Goal: Task Accomplishment & Management: Manage account settings

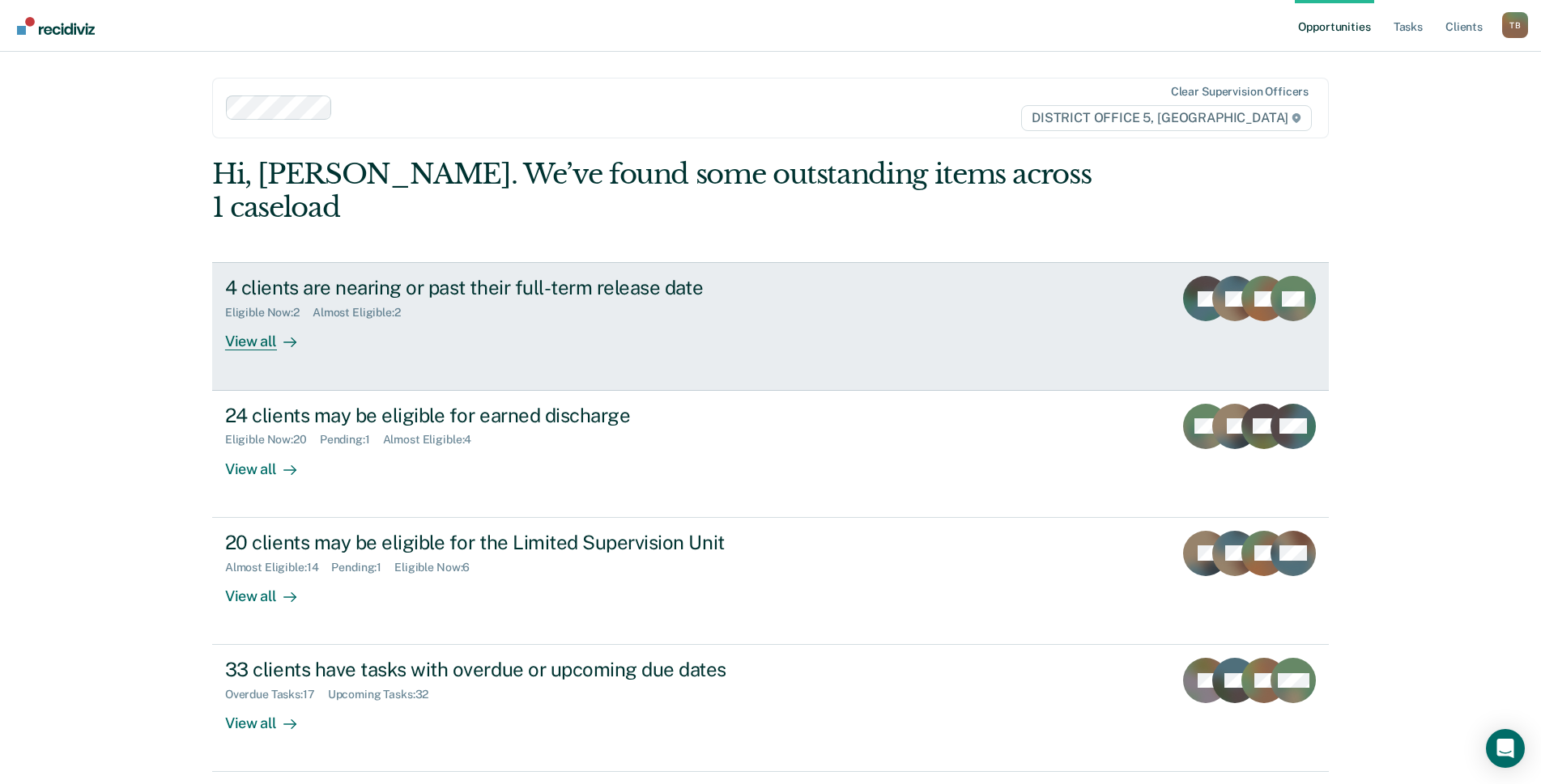
click at [257, 320] on div "View all" at bounding box center [270, 335] width 91 height 32
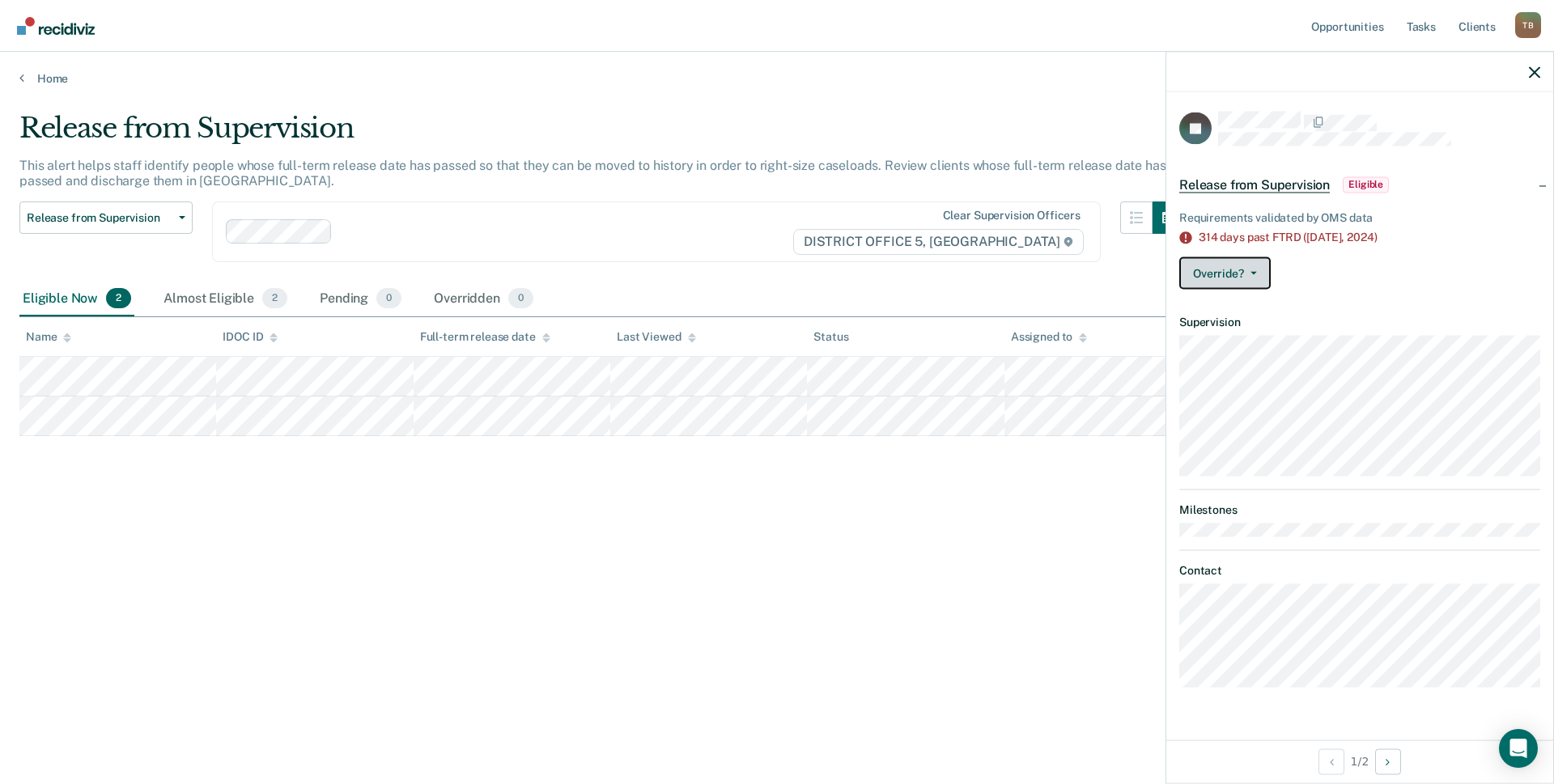
click at [1250, 267] on button "Override?" at bounding box center [1226, 274] width 92 height 33
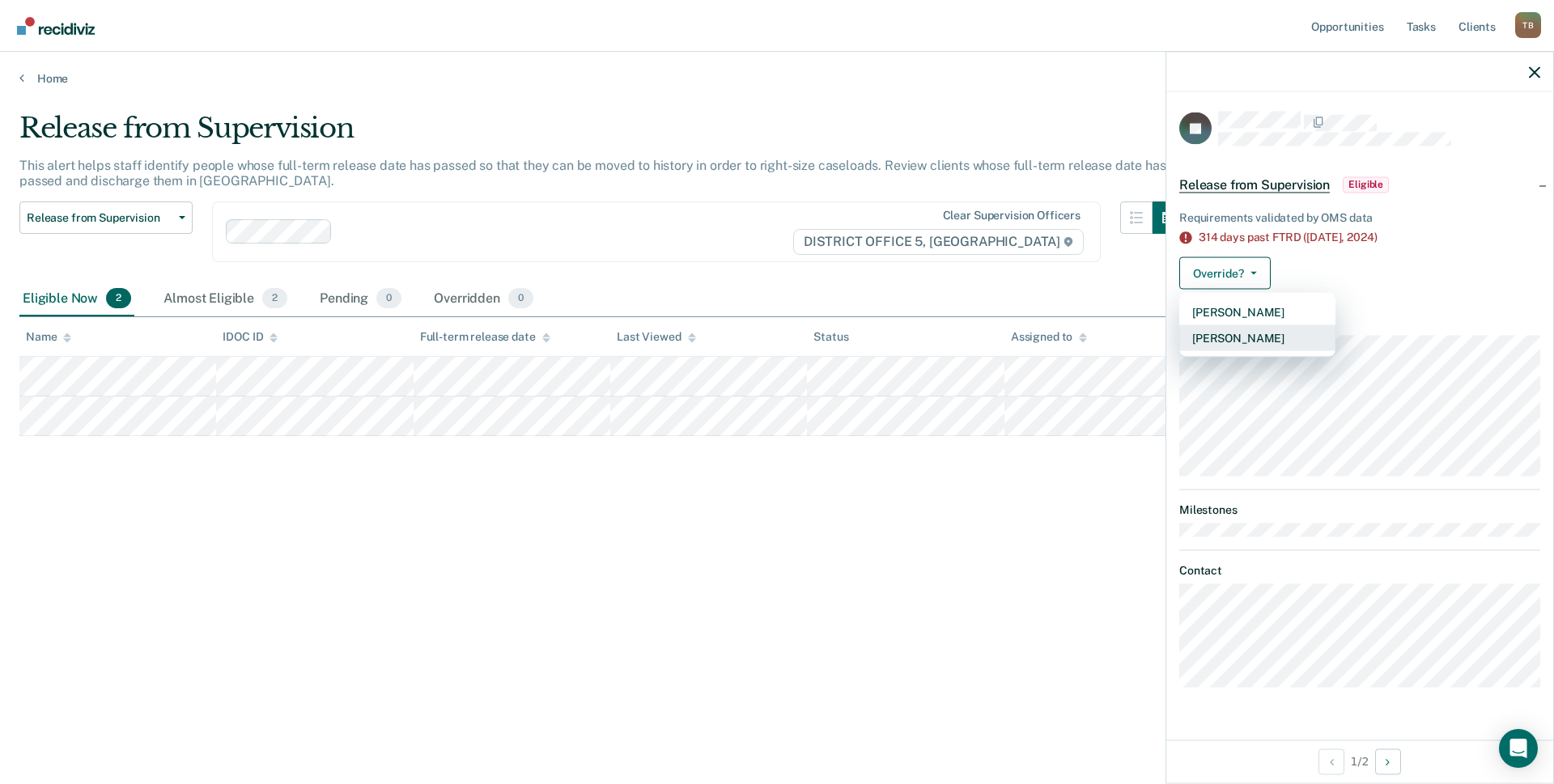
click at [1253, 337] on button "[PERSON_NAME]" at bounding box center [1257, 338] width 156 height 26
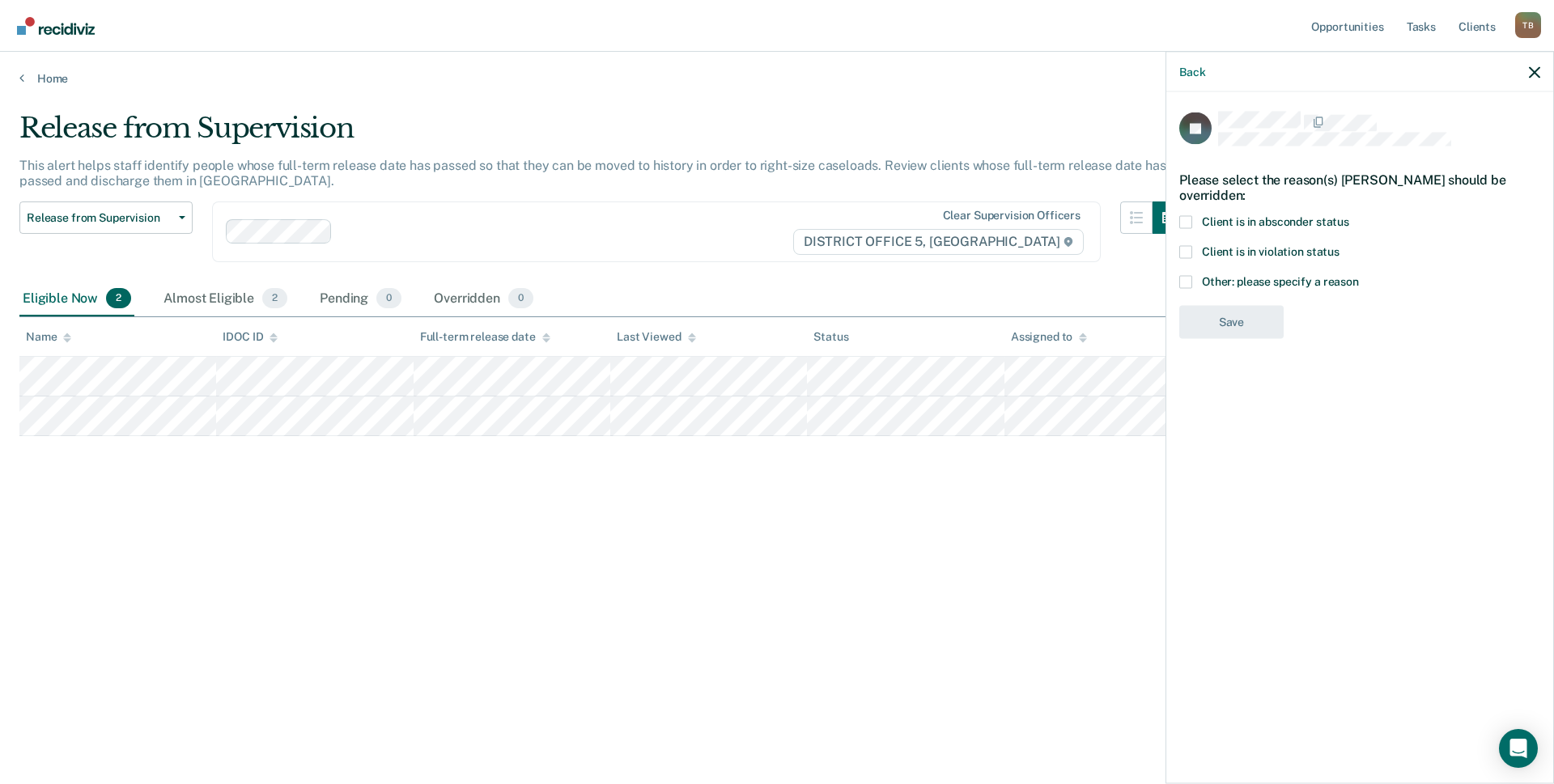
click at [1184, 250] on span at bounding box center [1186, 252] width 13 height 13
click at [1340, 245] on input "Client is in violation status" at bounding box center [1340, 245] width 0 height 0
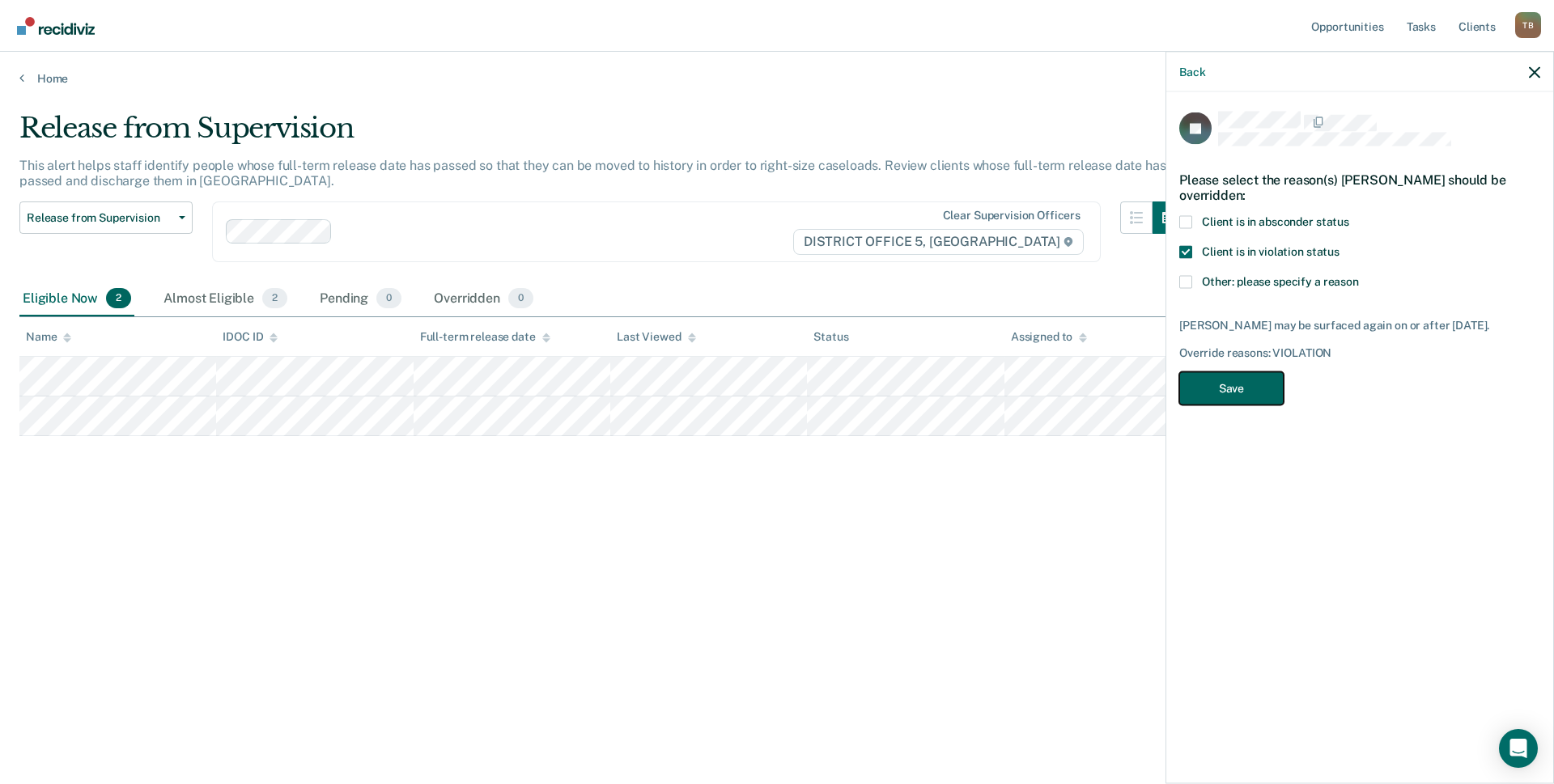
click at [1247, 393] on button "Save" at bounding box center [1231, 389] width 104 height 34
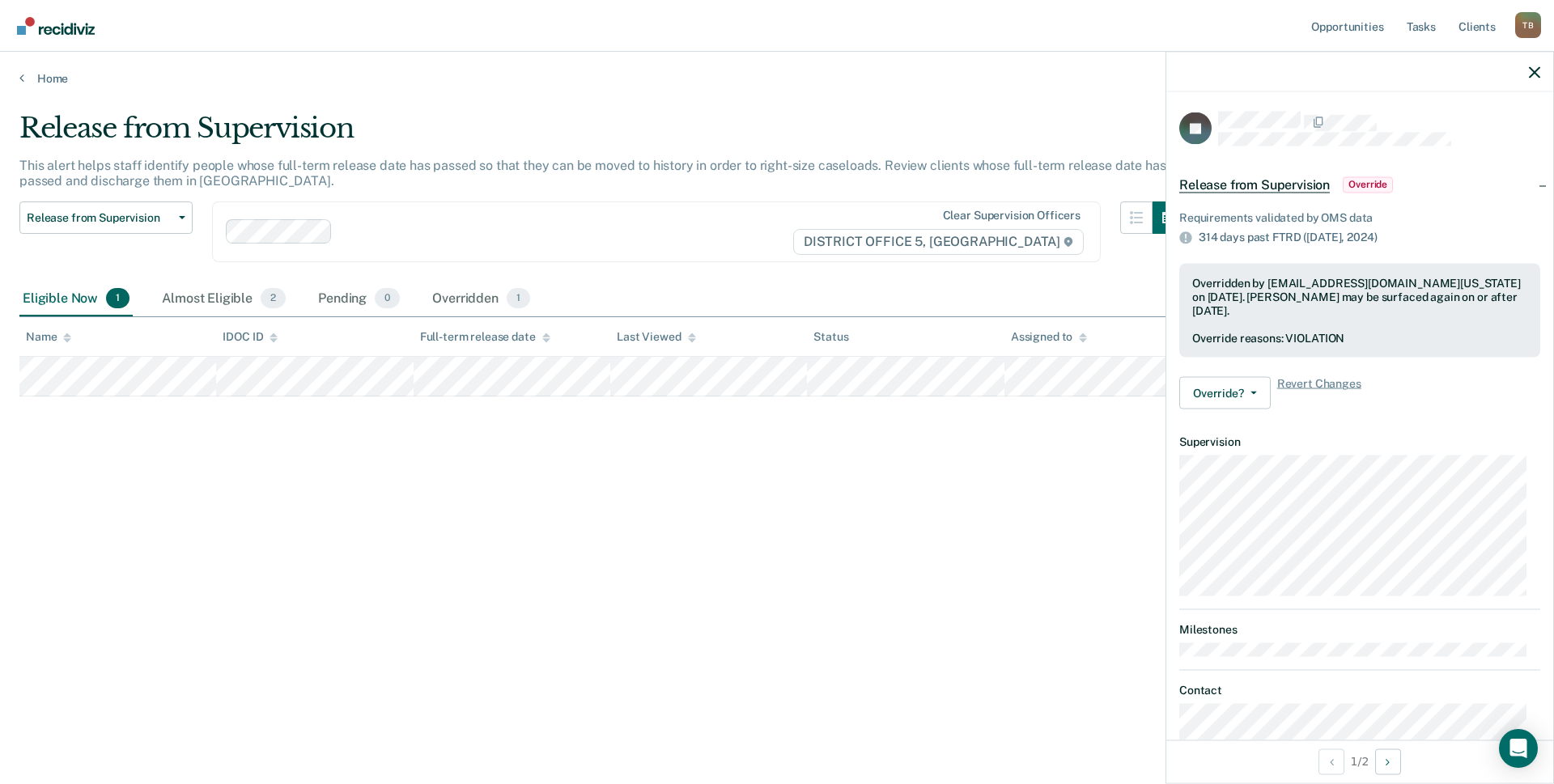
click at [934, 504] on div "Release from Supervision This alert helps staff identify people whose full-term…" at bounding box center [777, 388] width 1515 height 551
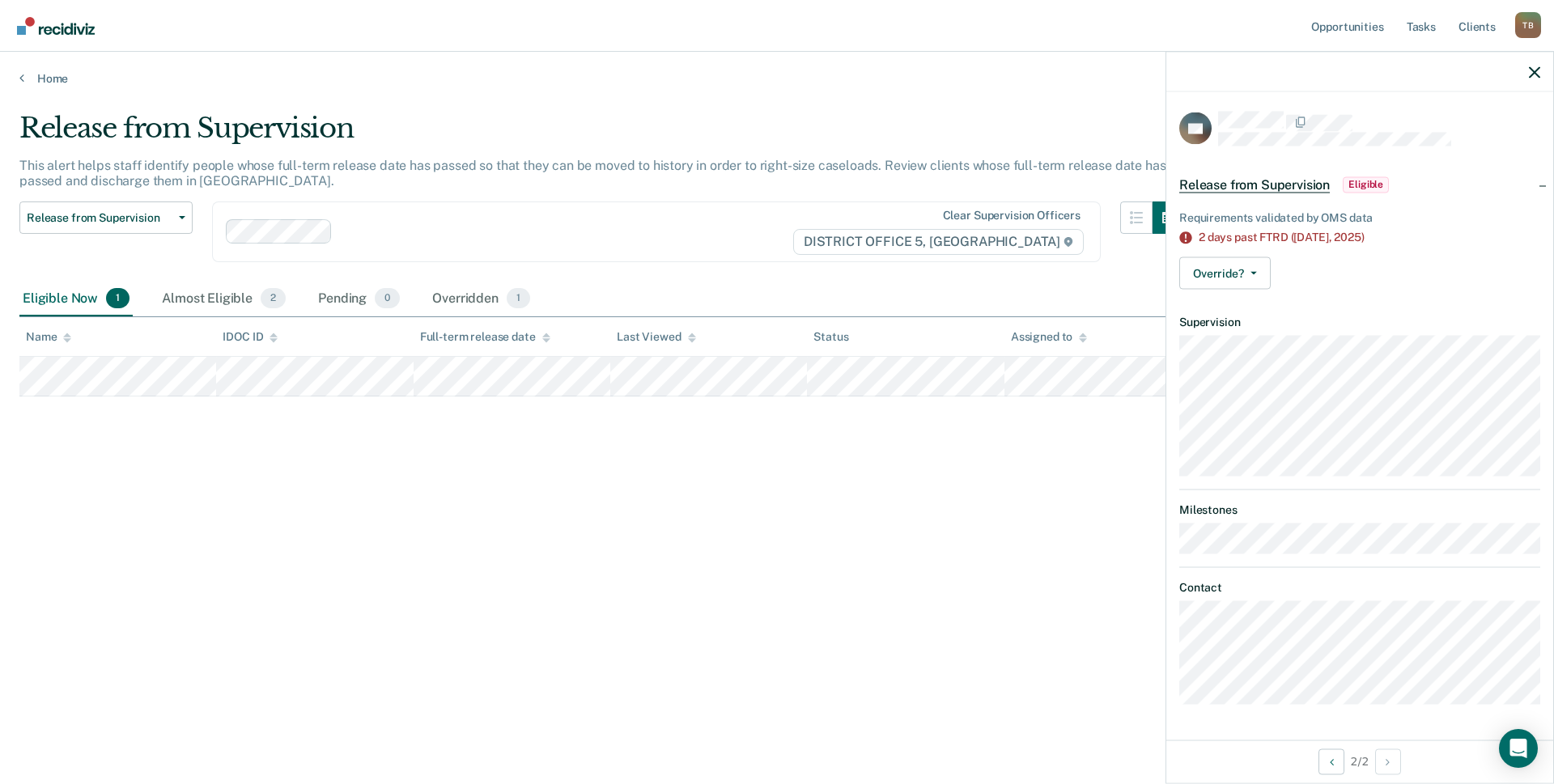
click at [916, 612] on div "Release from Supervision This alert helps staff identify people whose full-term…" at bounding box center [777, 388] width 1515 height 551
click at [243, 298] on div "Almost Eligible 2" at bounding box center [224, 299] width 130 height 35
click at [44, 290] on div "Eligible Now 1" at bounding box center [76, 299] width 113 height 35
click at [1265, 269] on button "Override?" at bounding box center [1226, 274] width 92 height 33
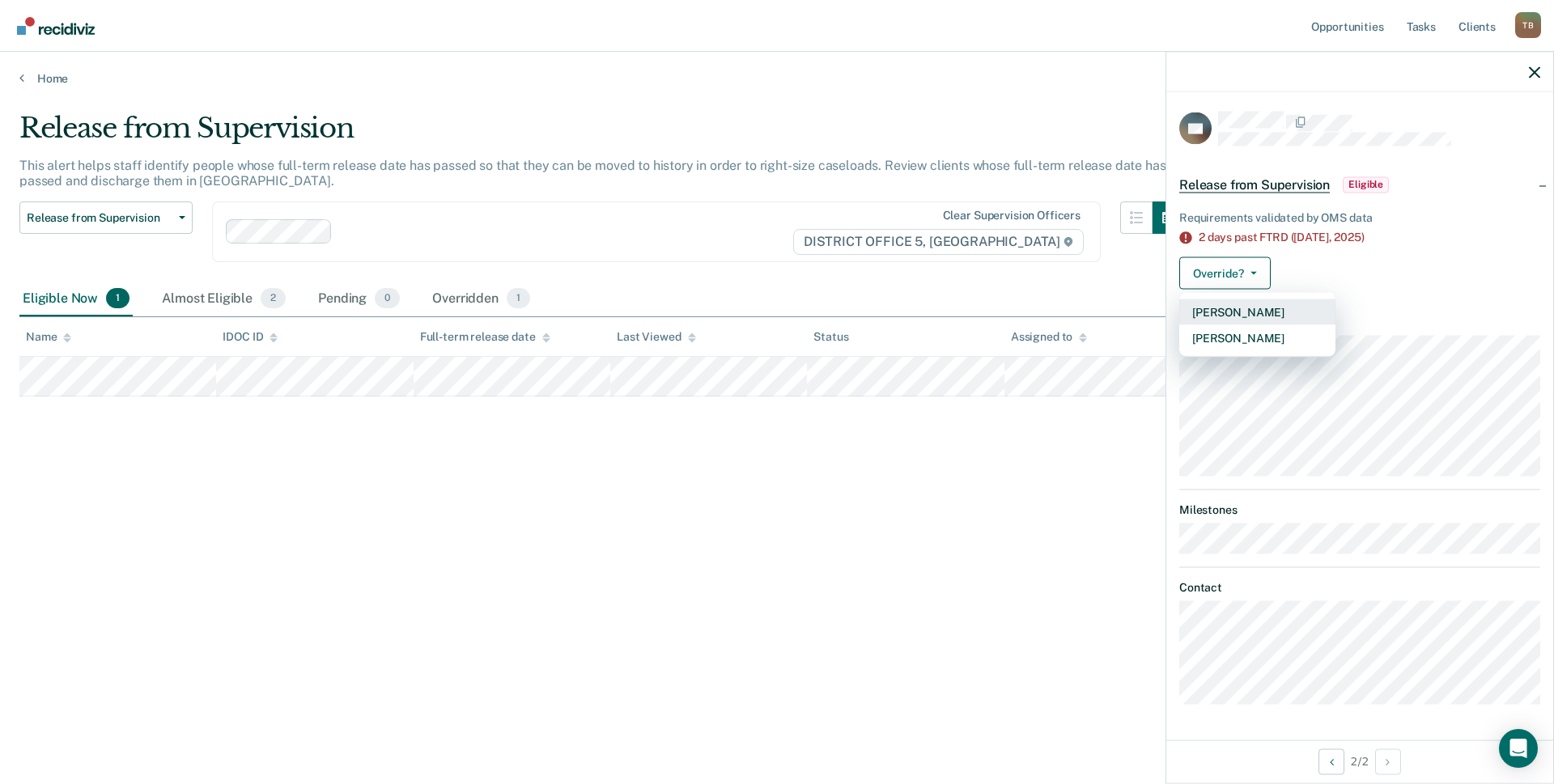
click at [1252, 304] on button "[PERSON_NAME]" at bounding box center [1257, 312] width 156 height 26
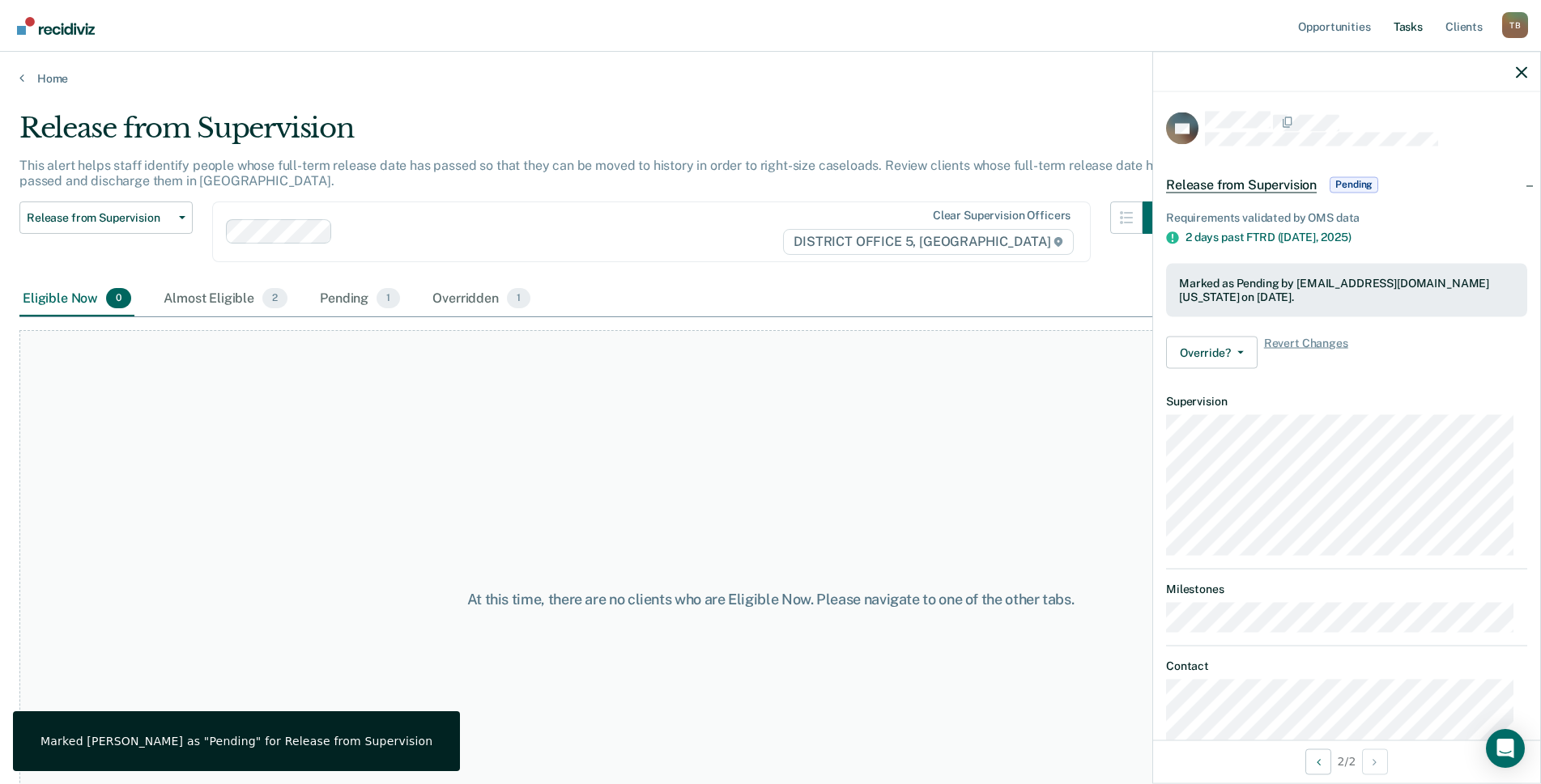
click at [1416, 23] on link "Tasks" at bounding box center [1407, 26] width 35 height 52
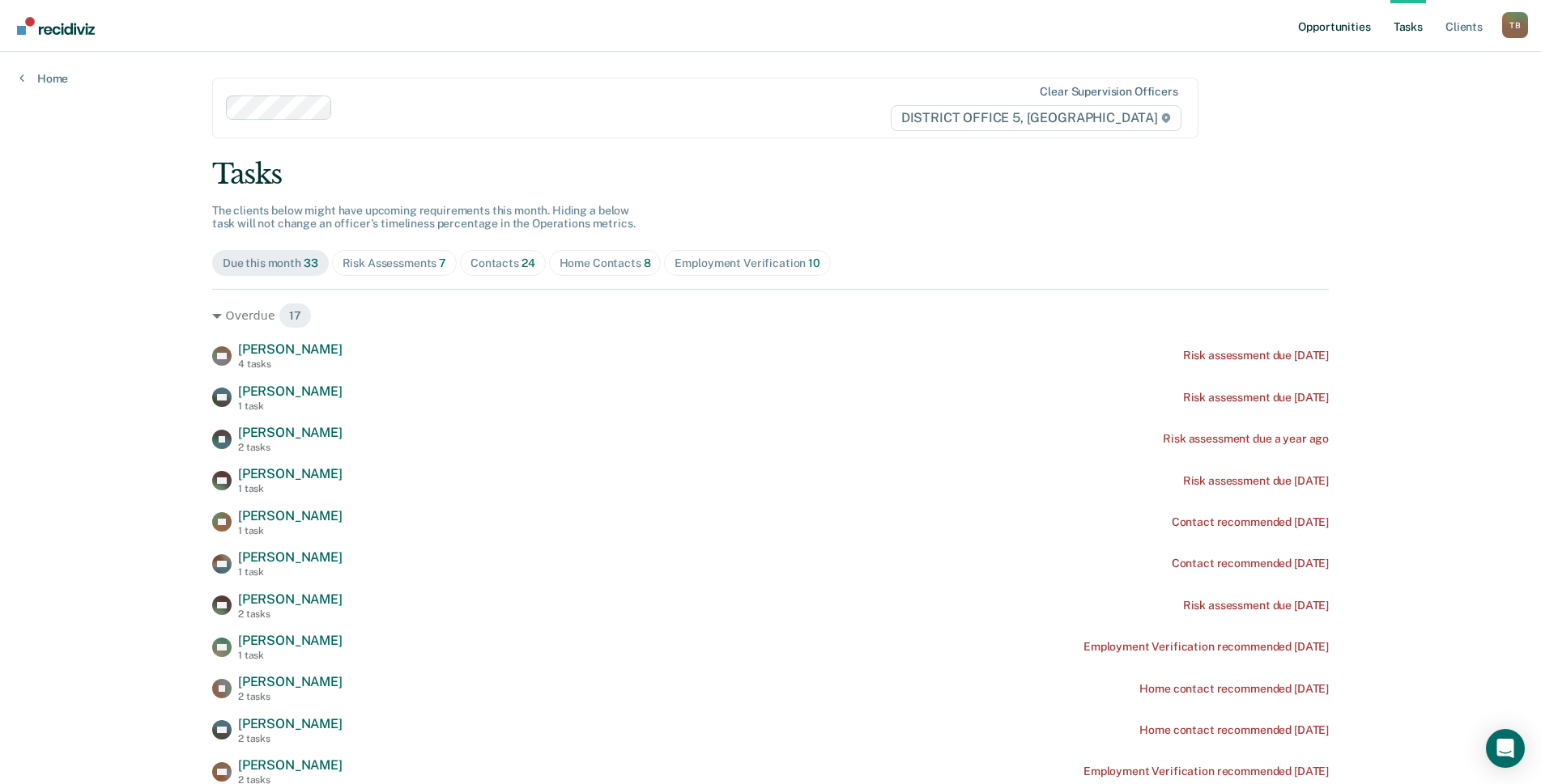
click at [1340, 24] on link "Opportunities" at bounding box center [1334, 26] width 79 height 52
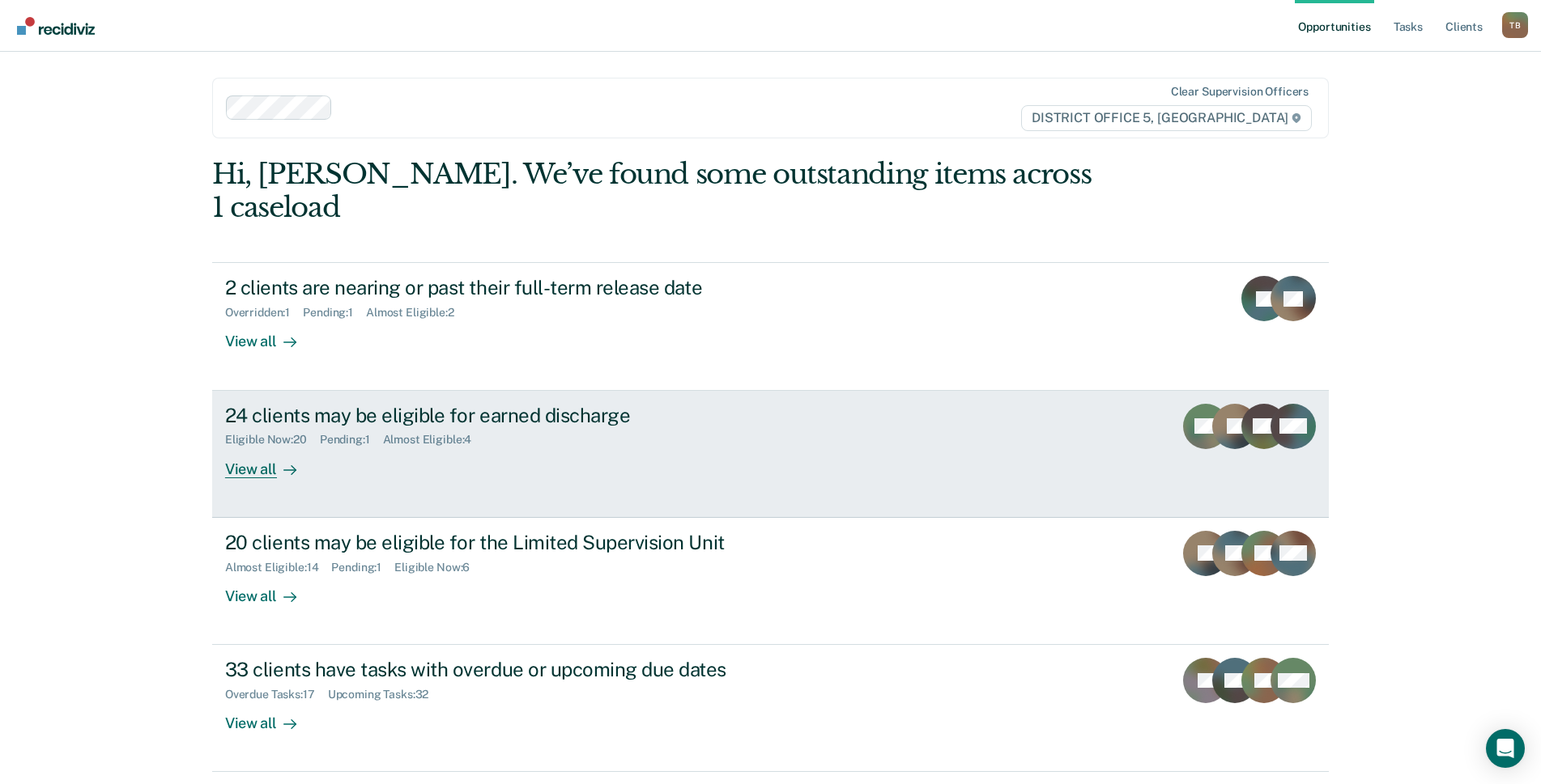
click at [258, 447] on div "View all" at bounding box center [270, 462] width 91 height 32
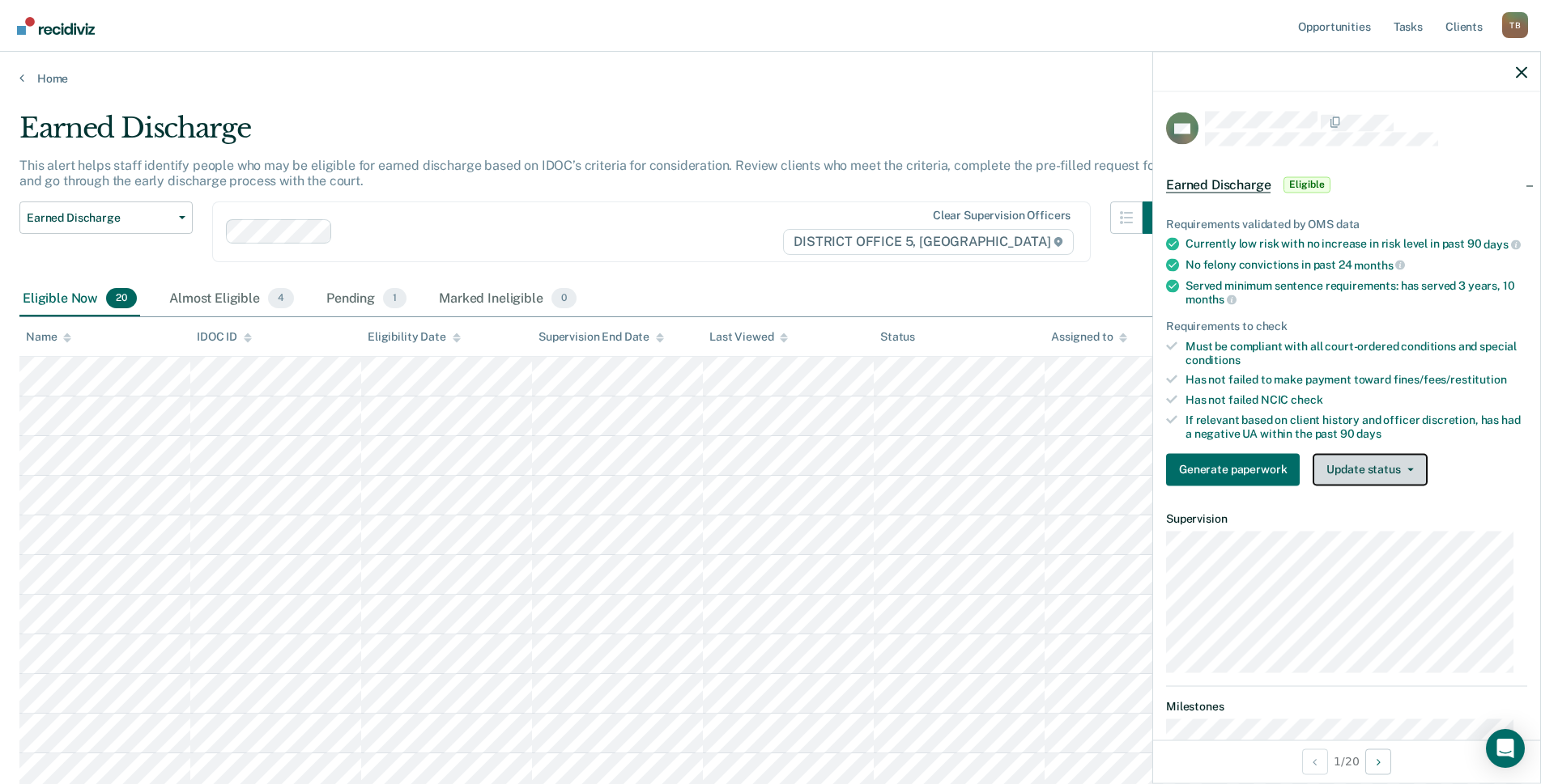
click at [1416, 475] on button "Update status" at bounding box center [1369, 469] width 114 height 33
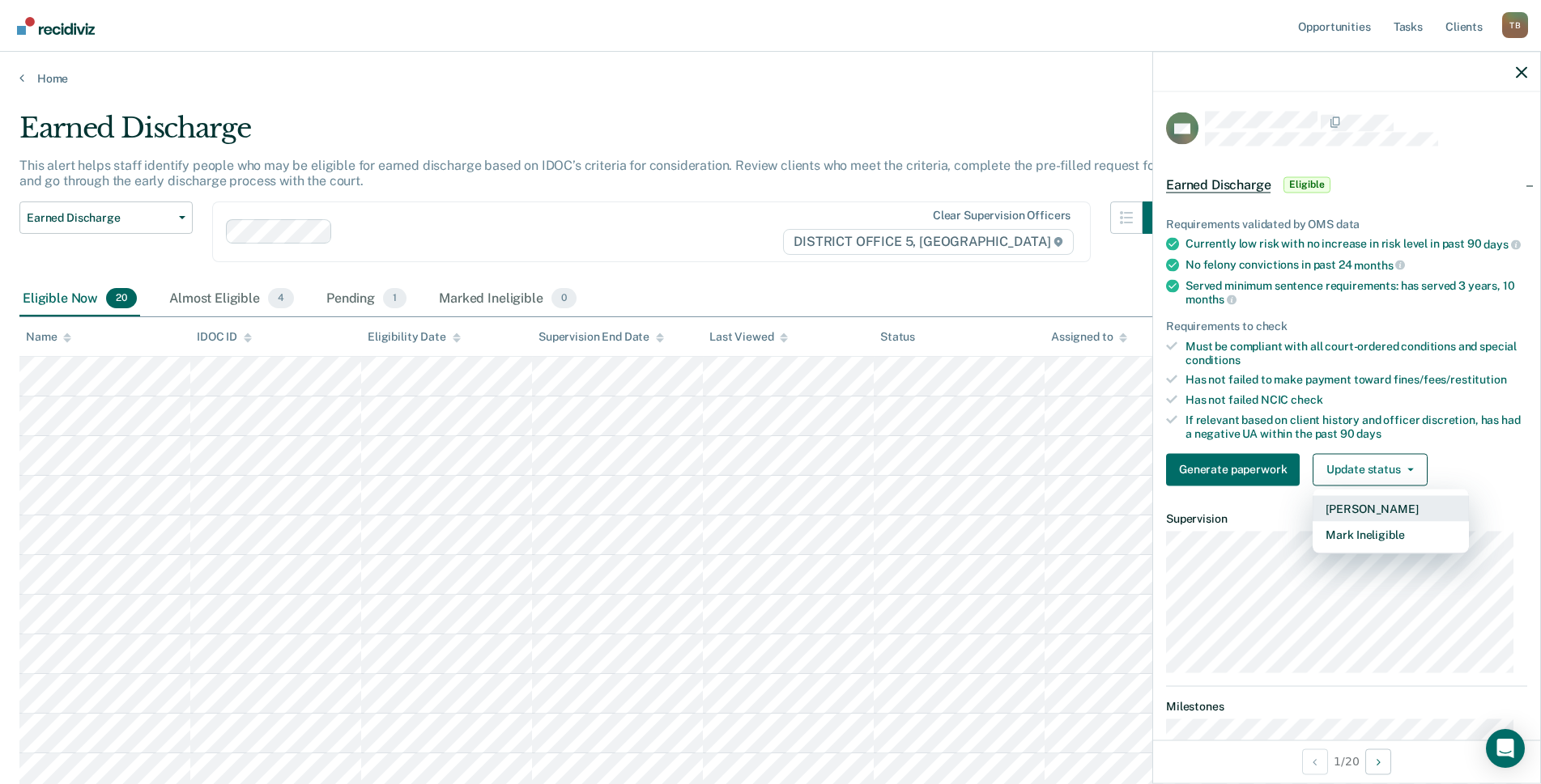
click at [1378, 519] on button "[PERSON_NAME]" at bounding box center [1390, 507] width 156 height 26
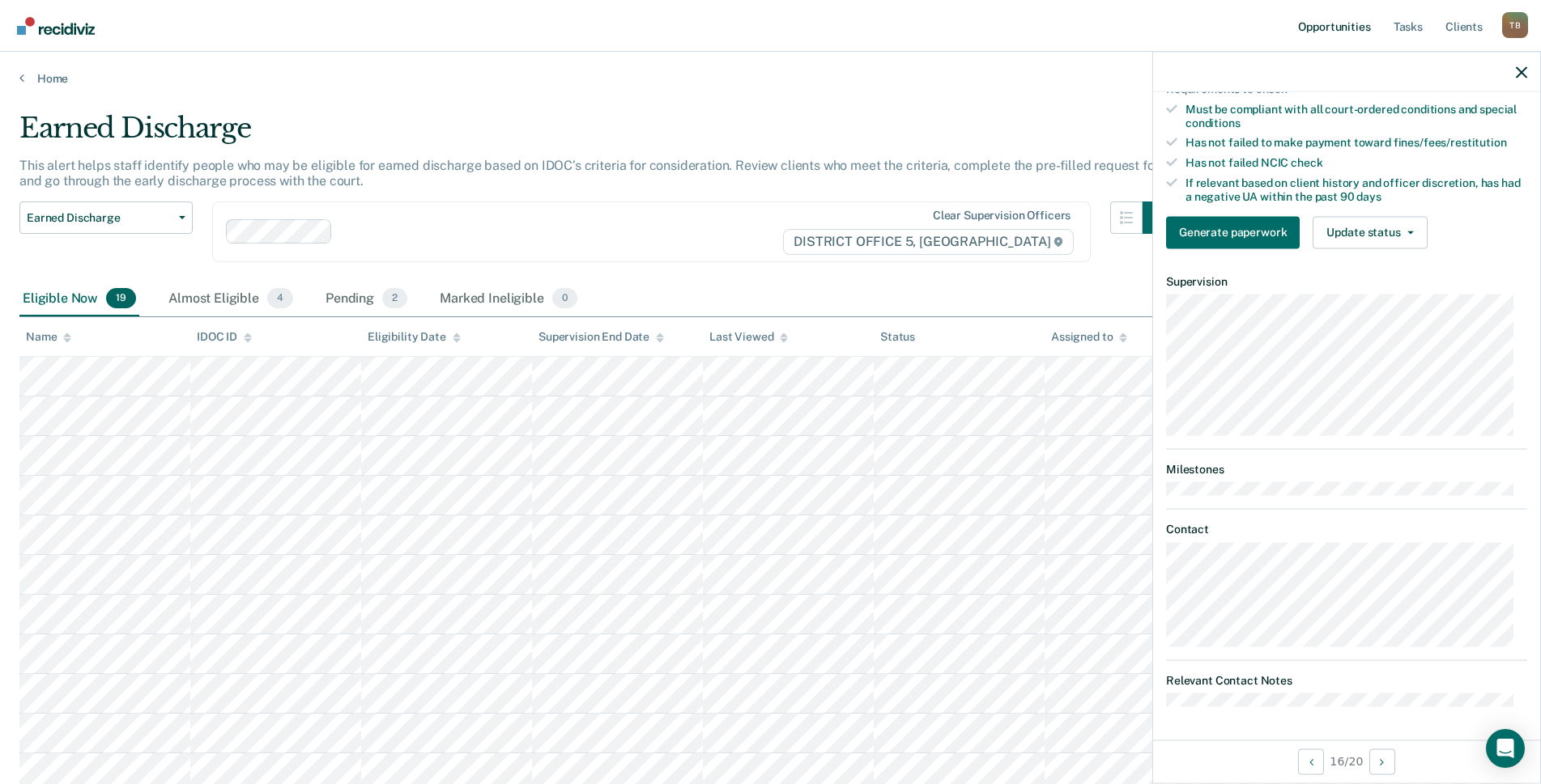
click at [1331, 24] on link "Opportunities" at bounding box center [1334, 26] width 79 height 52
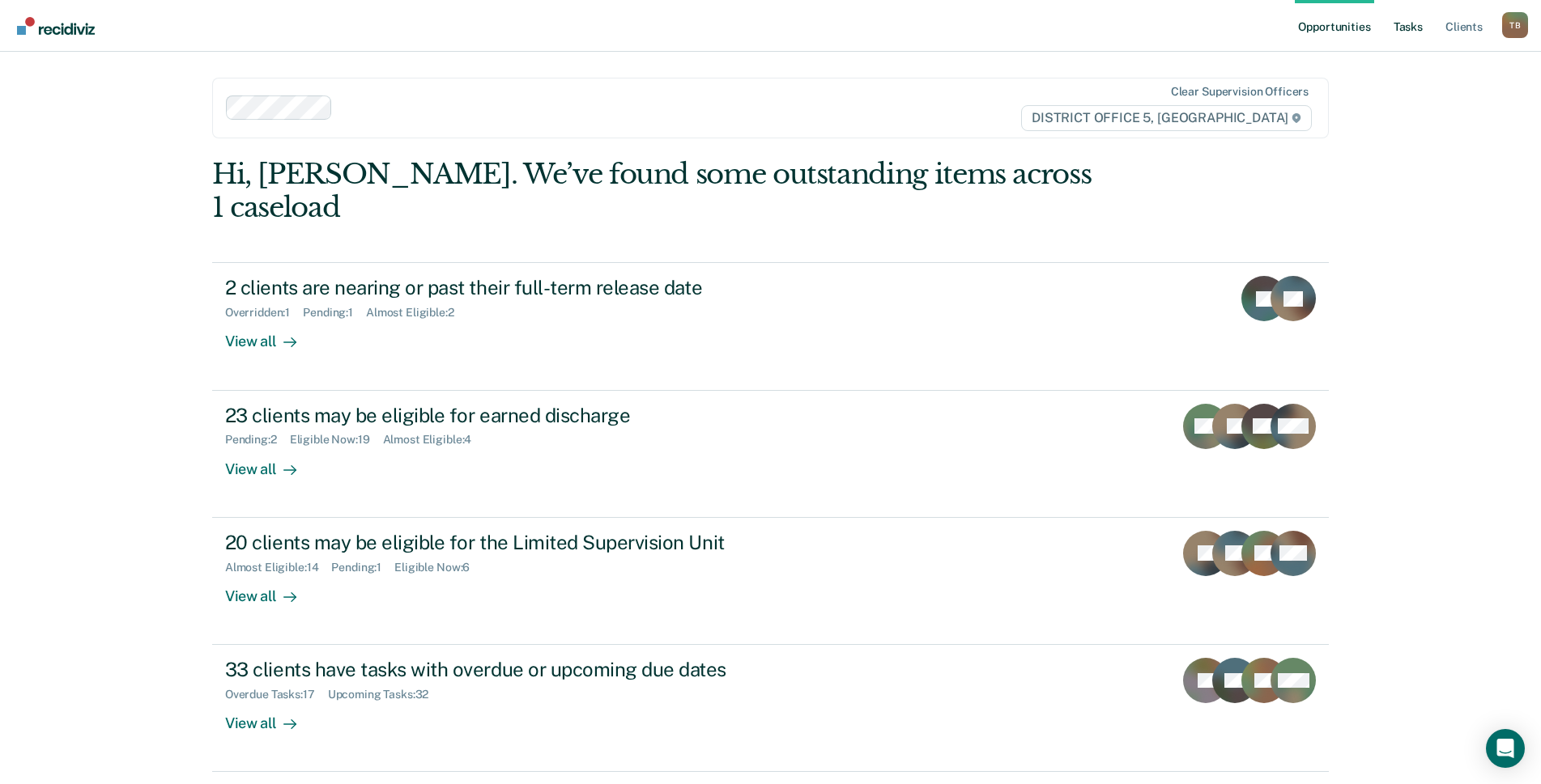
click at [1399, 26] on link "Tasks" at bounding box center [1407, 26] width 35 height 52
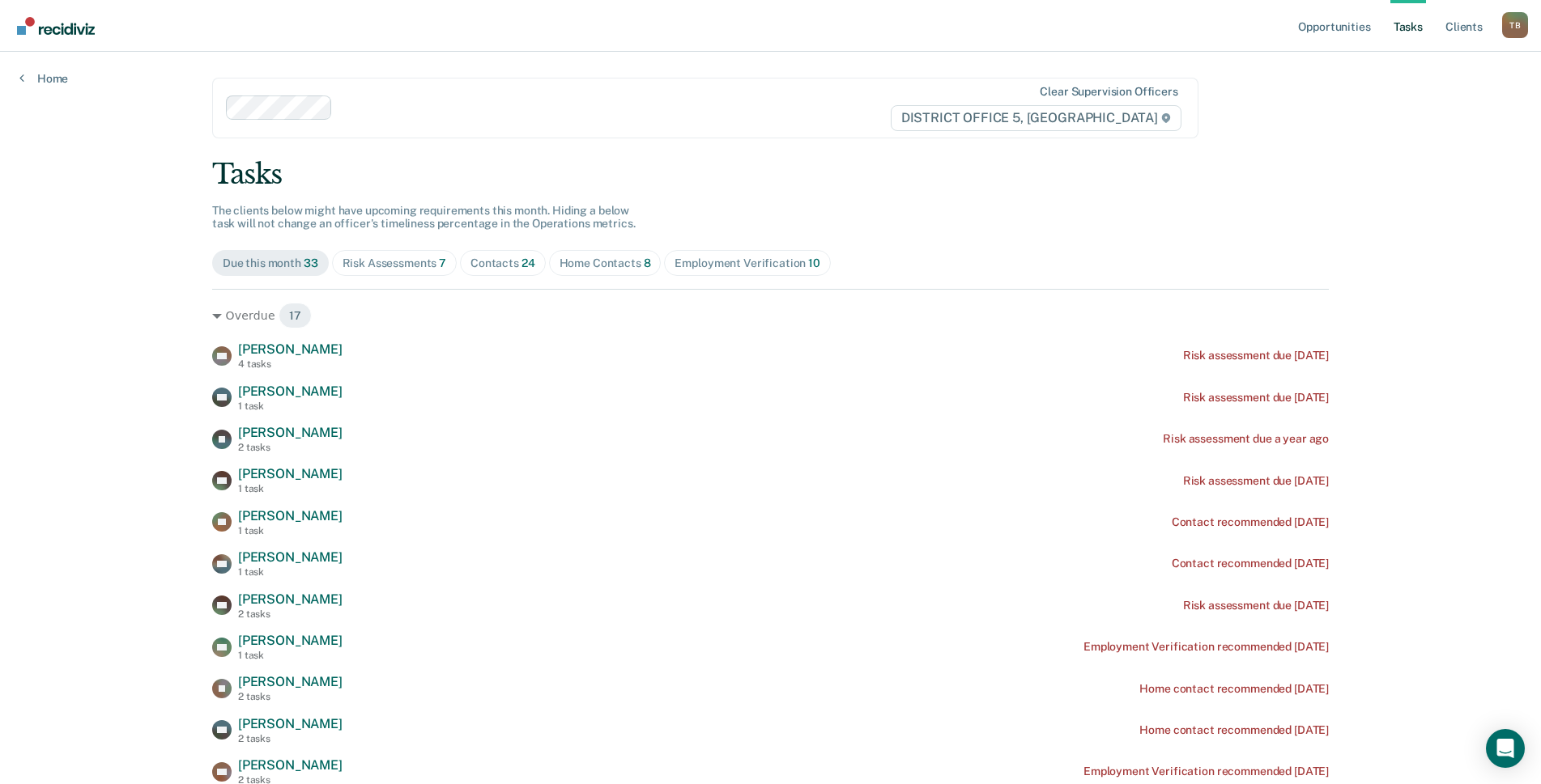
click at [386, 257] on div "Risk Assessments 7" at bounding box center [395, 263] width 104 height 13
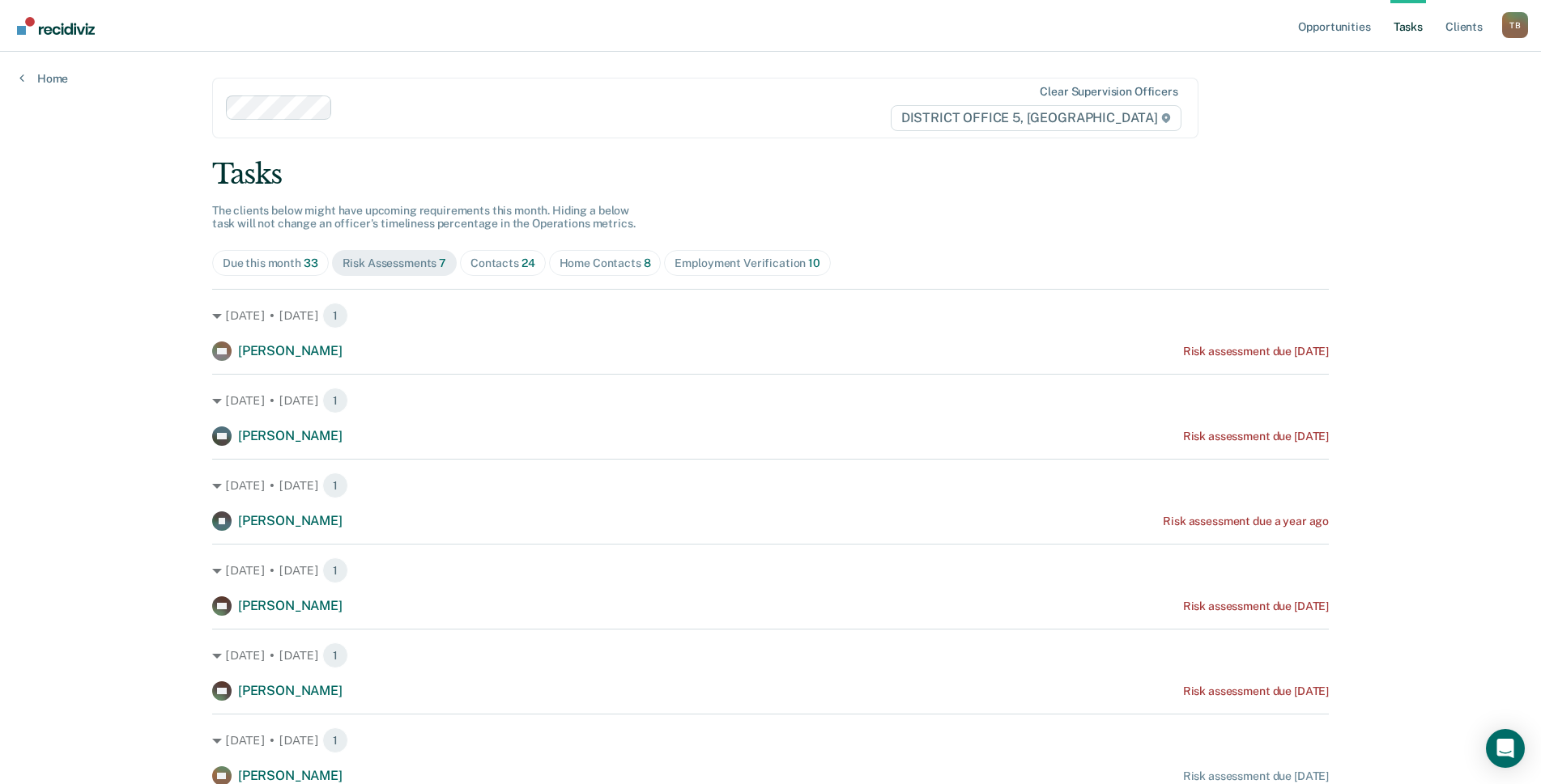
click at [521, 260] on span "24" at bounding box center [528, 263] width 13 height 13
click at [782, 258] on div "Employment Verification 10" at bounding box center [746, 263] width 145 height 13
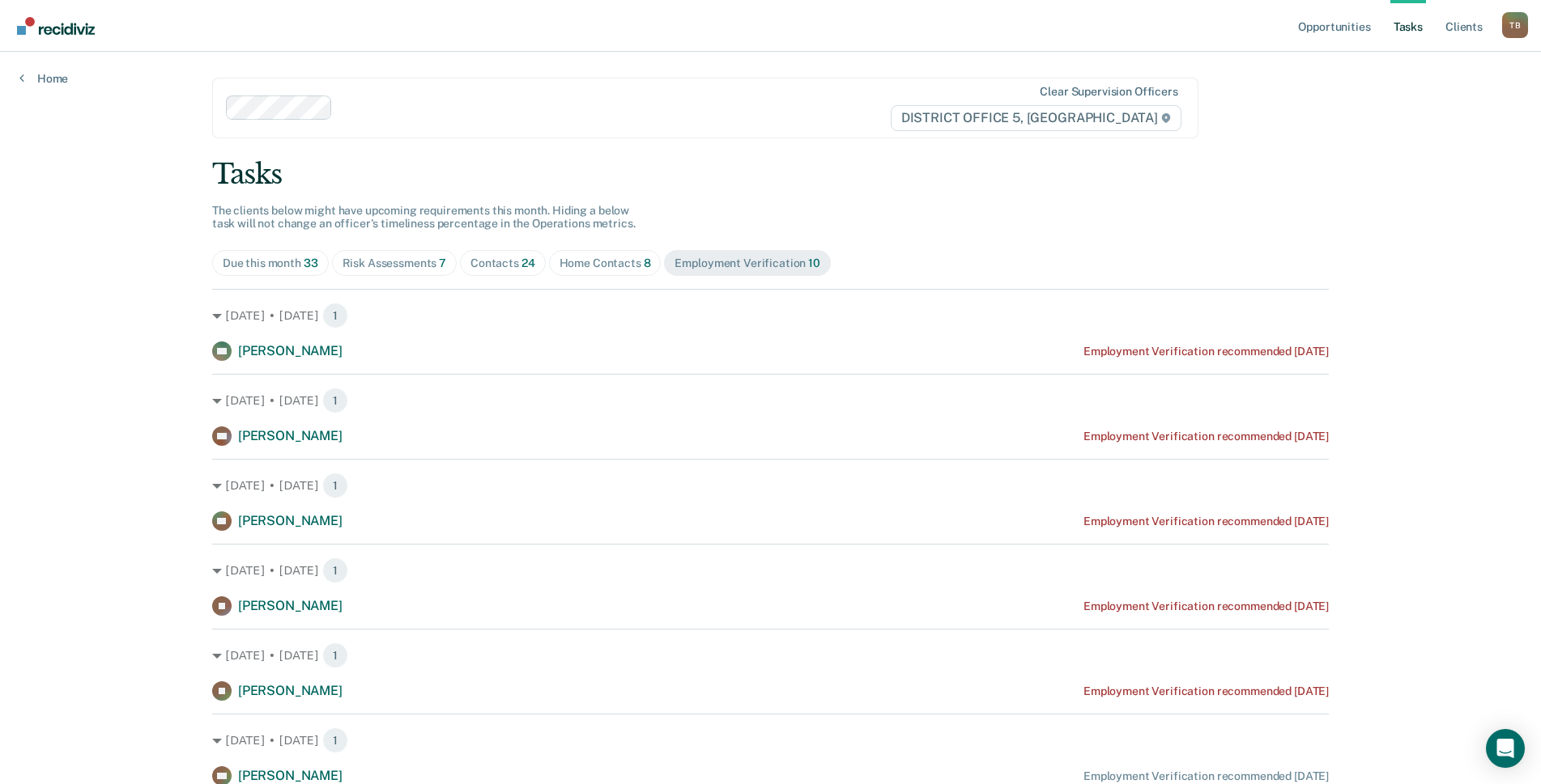
click at [610, 261] on div "Home Contacts 8" at bounding box center [605, 263] width 92 height 13
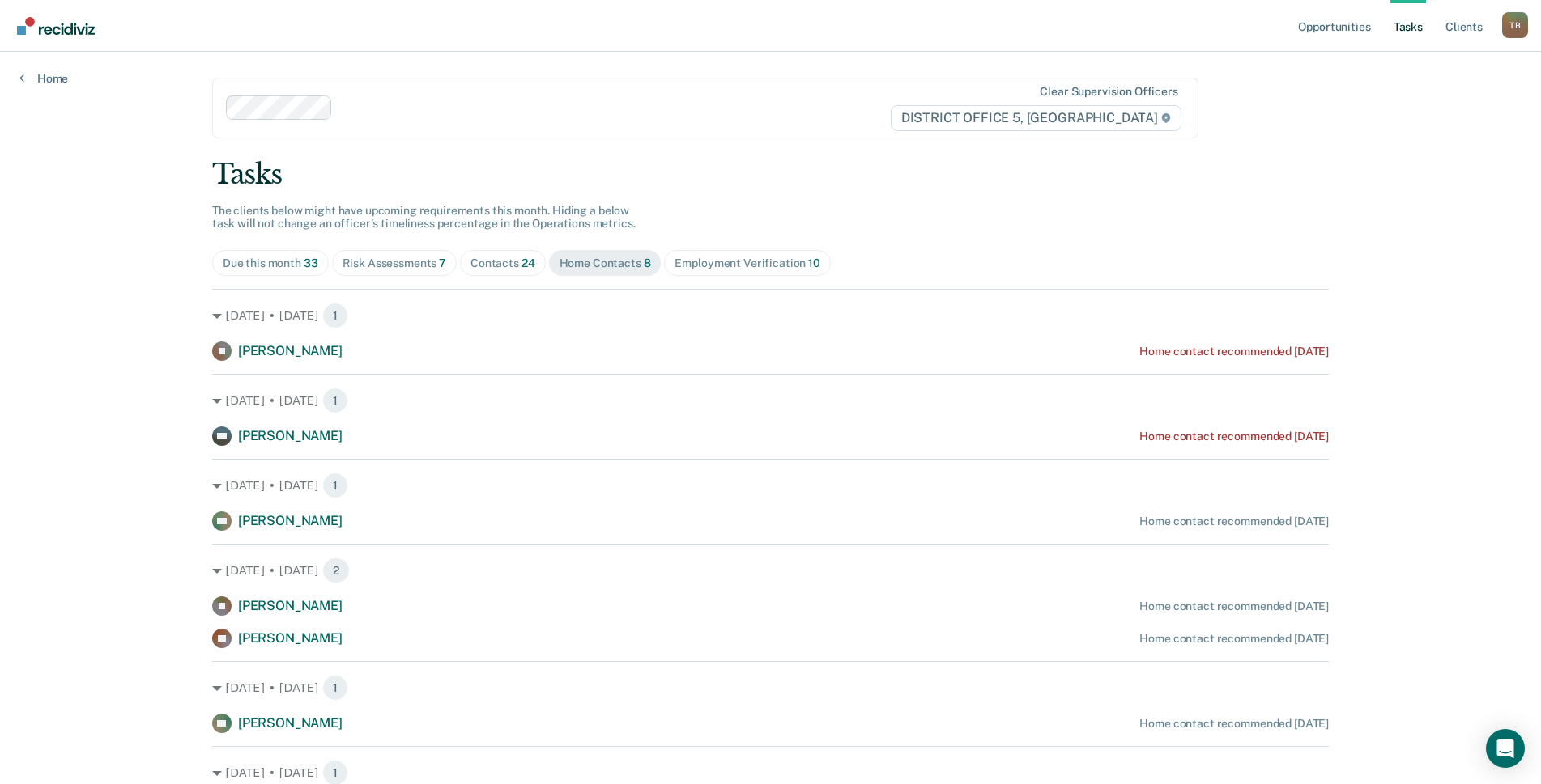
click at [521, 261] on span "24" at bounding box center [528, 263] width 13 height 13
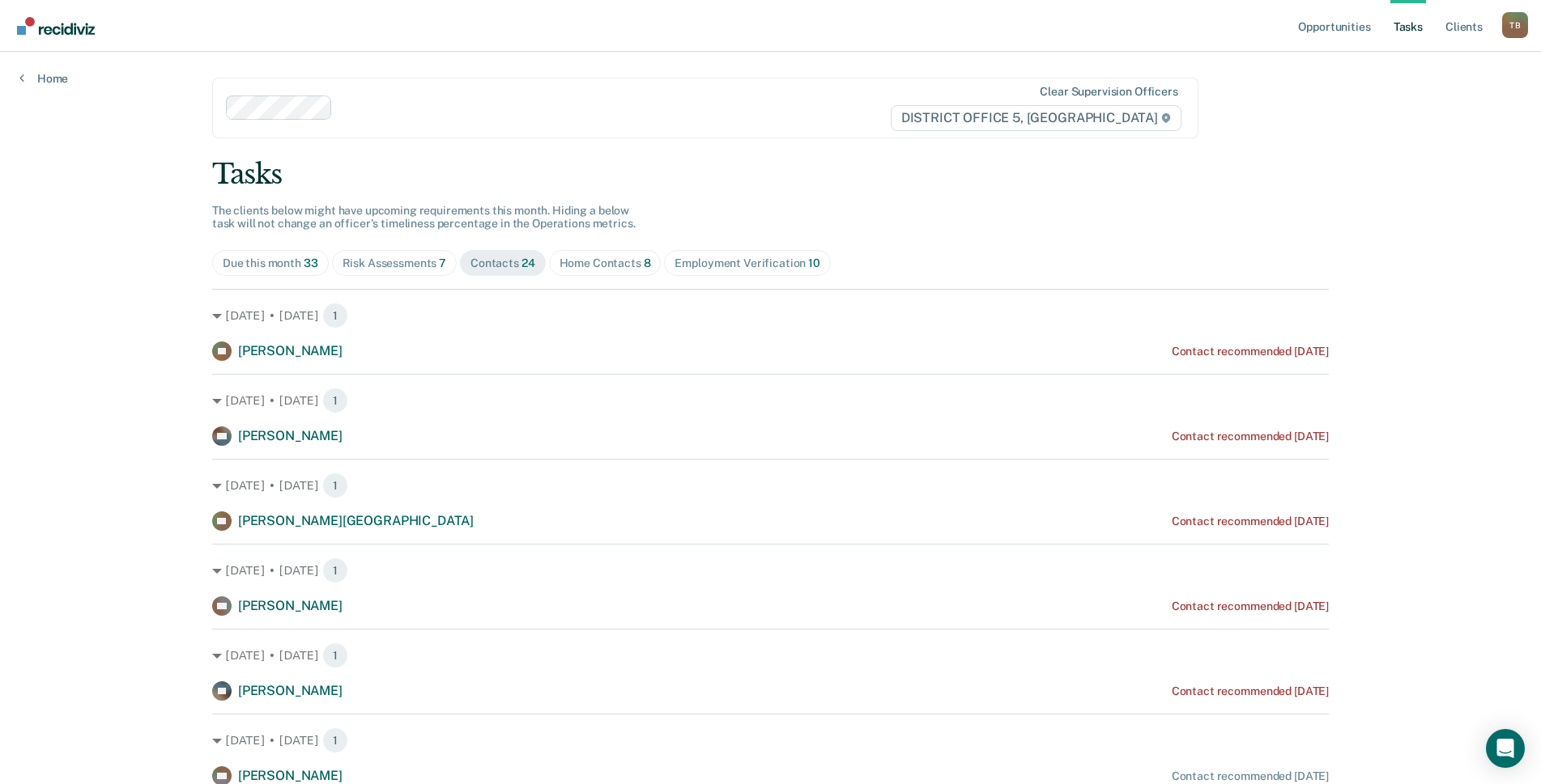
click at [398, 262] on div "Risk Assessments 7" at bounding box center [395, 263] width 104 height 13
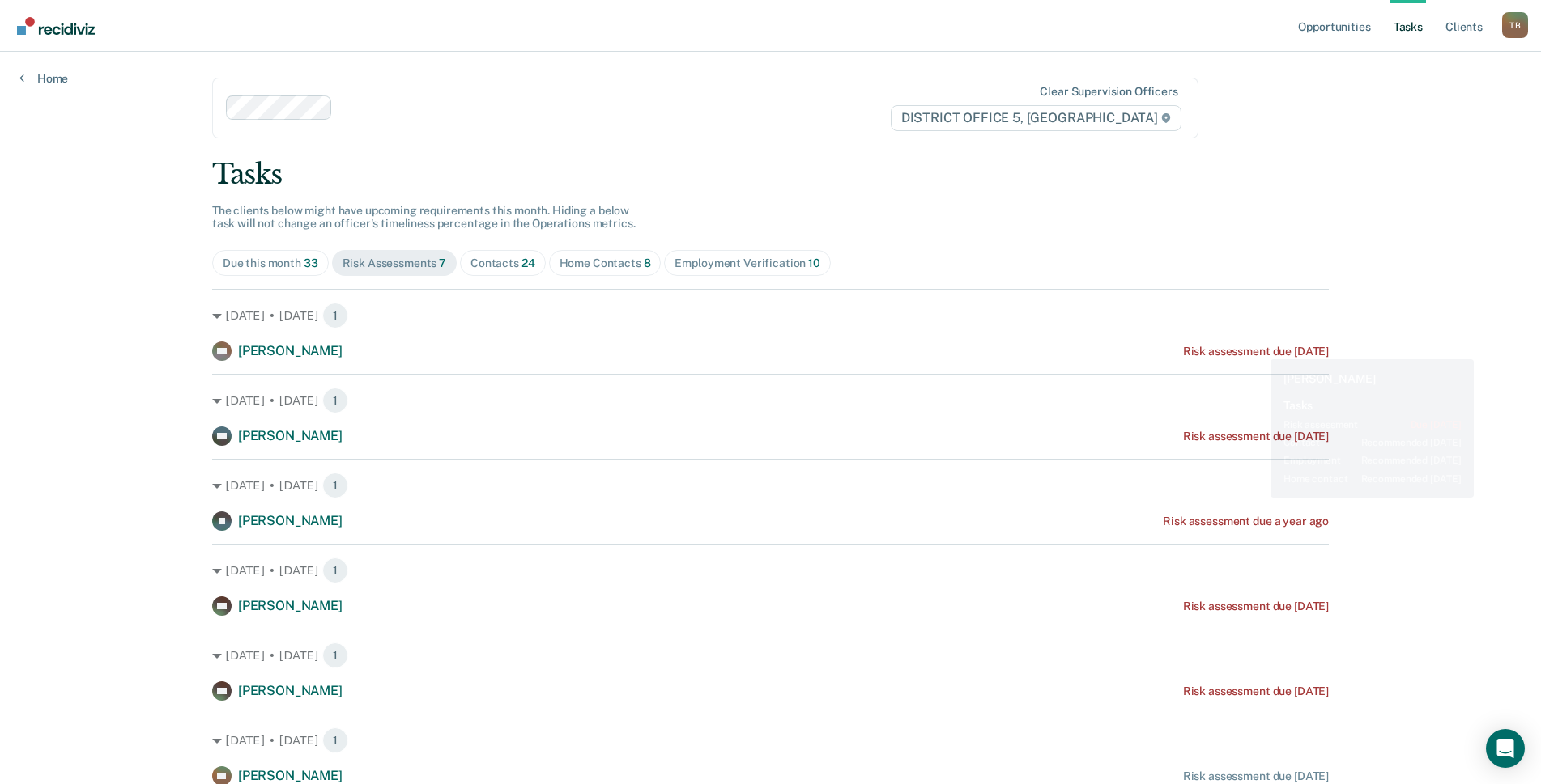
click at [1252, 347] on div "Risk assessment due [DATE]" at bounding box center [1256, 351] width 146 height 13
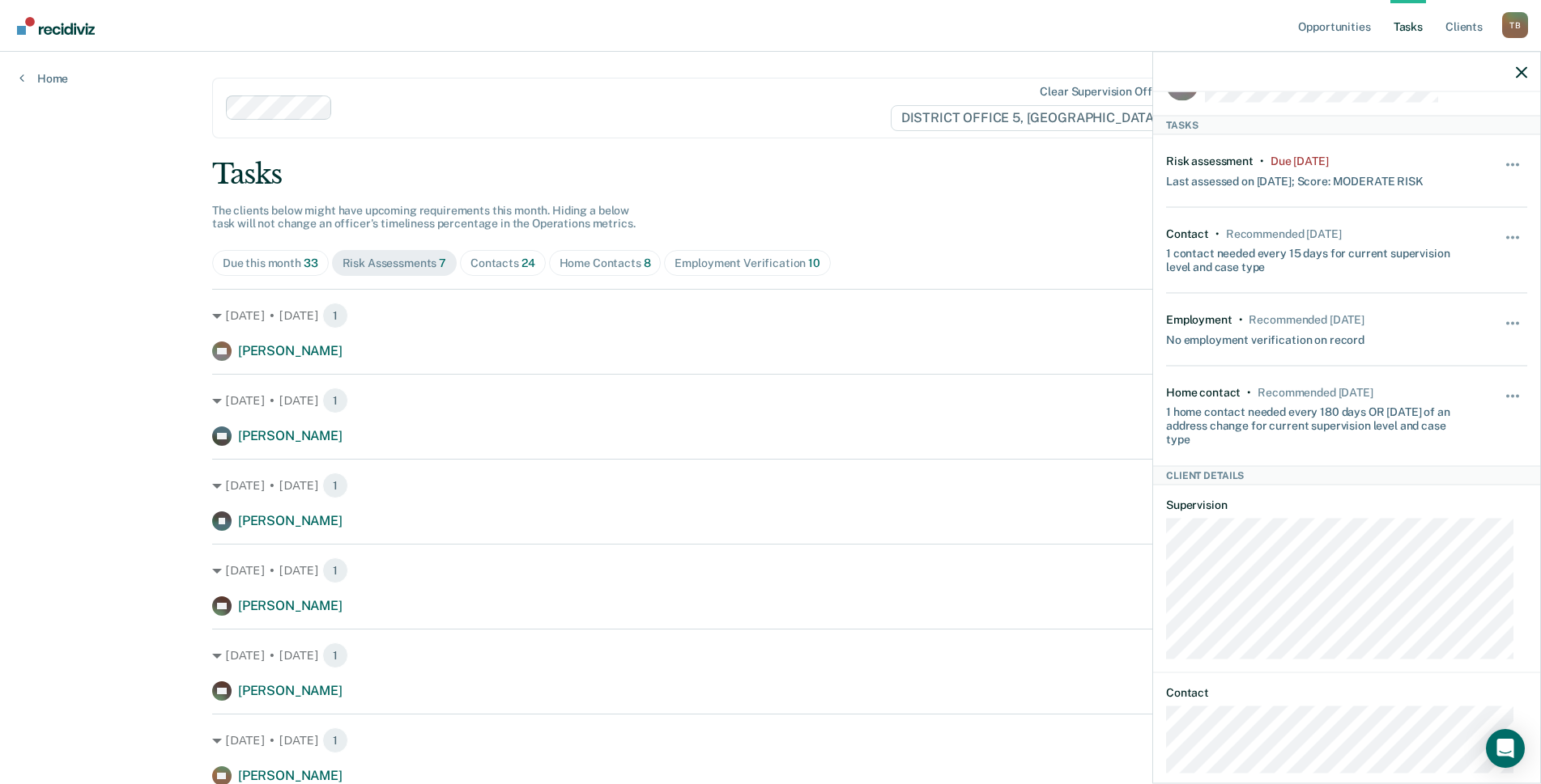
scroll to position [68, 0]
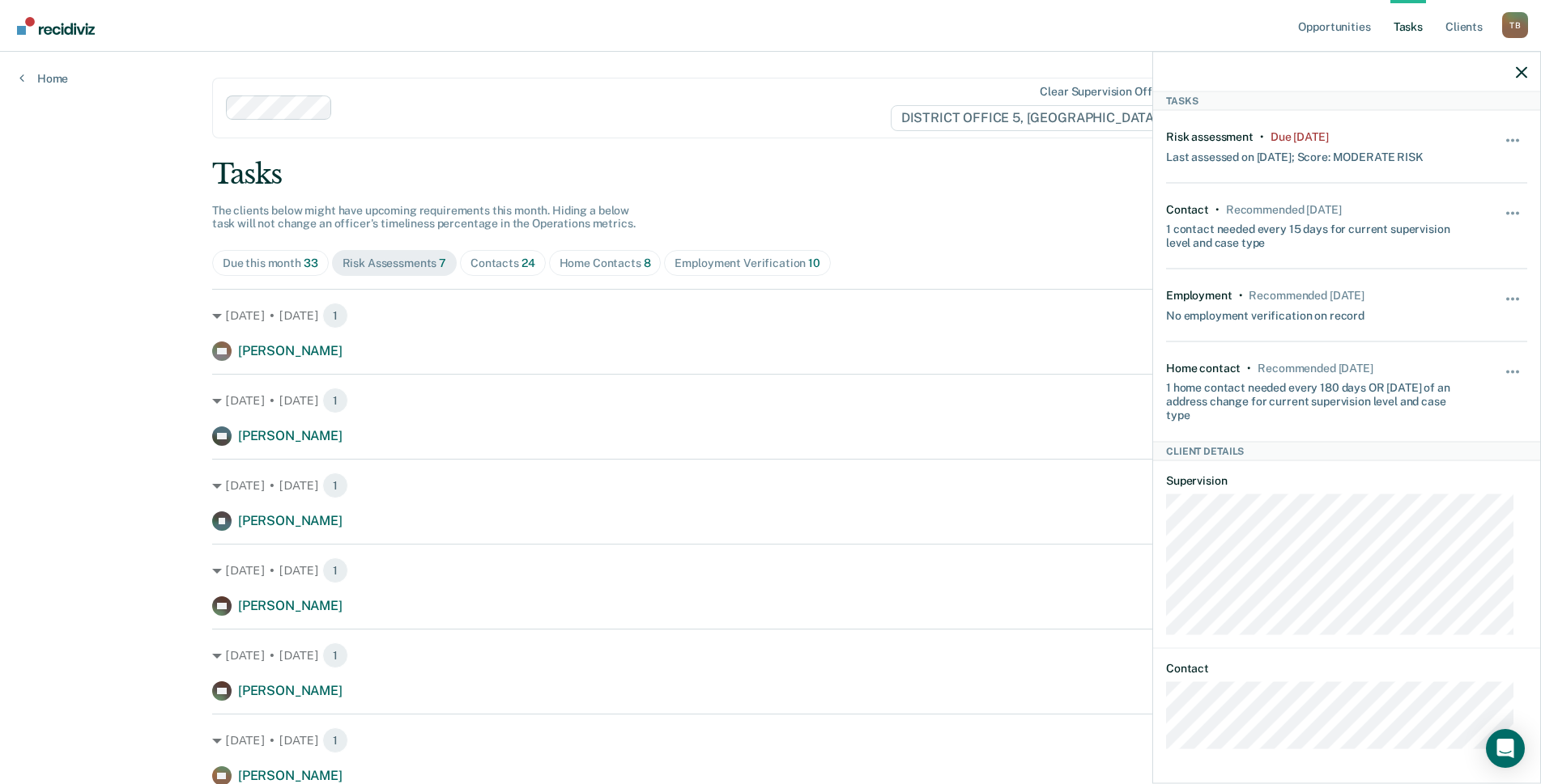
click at [1235, 230] on div "1 contact needed every 15 days for current supervision level and case type" at bounding box center [1316, 234] width 301 height 34
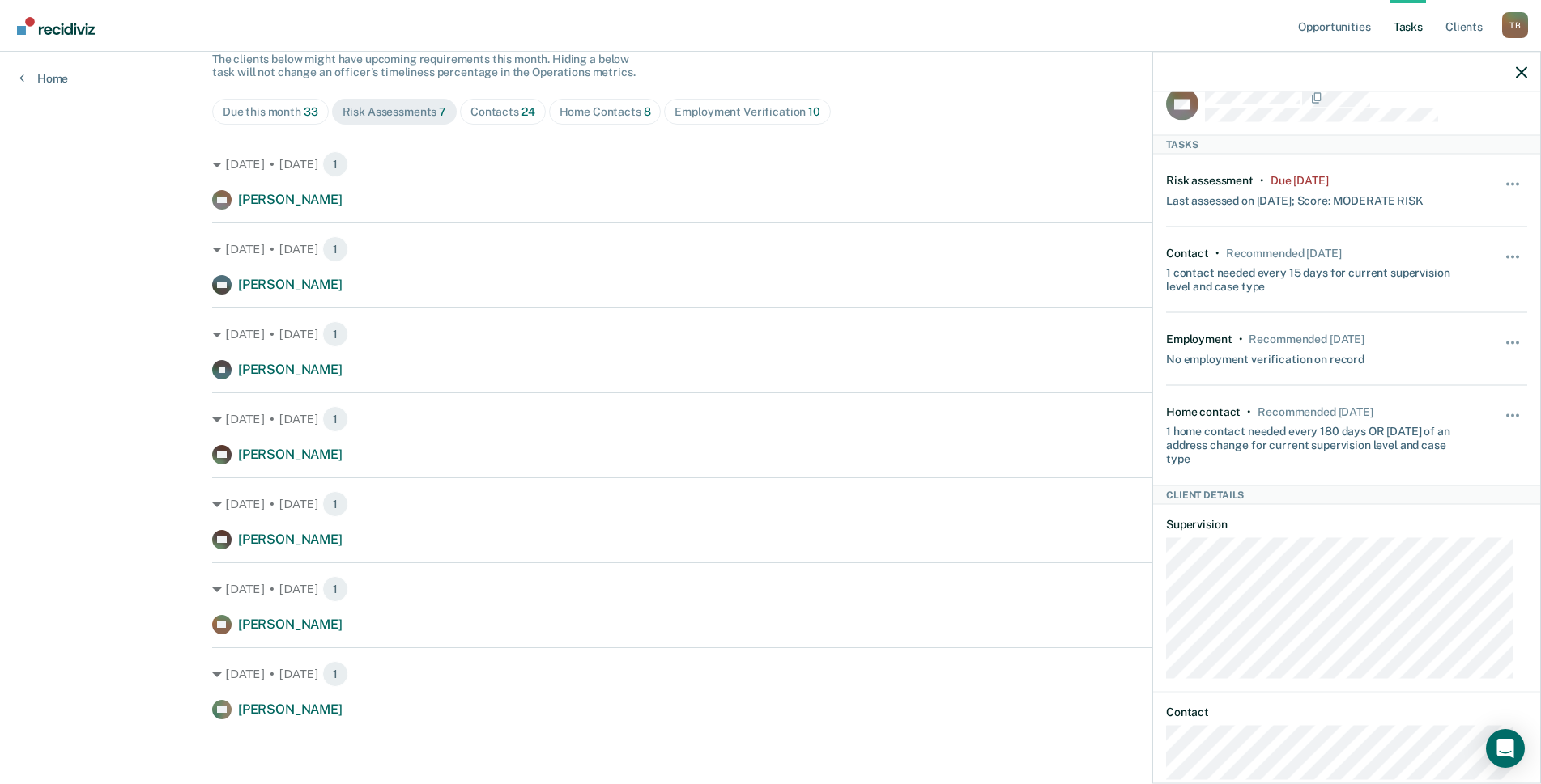
scroll to position [0, 0]
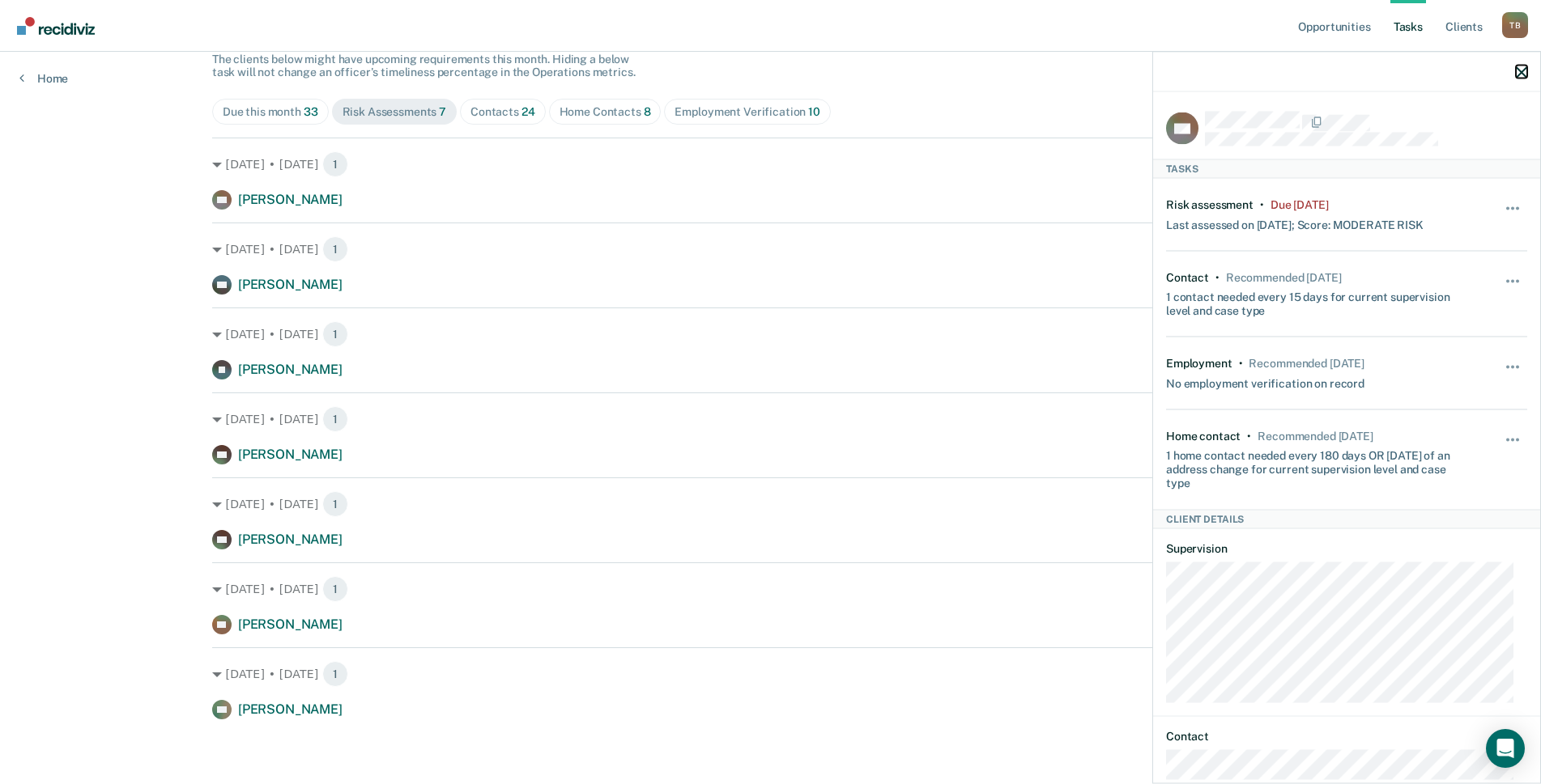
click at [1525, 66] on icon "button" at bounding box center [1521, 72] width 11 height 11
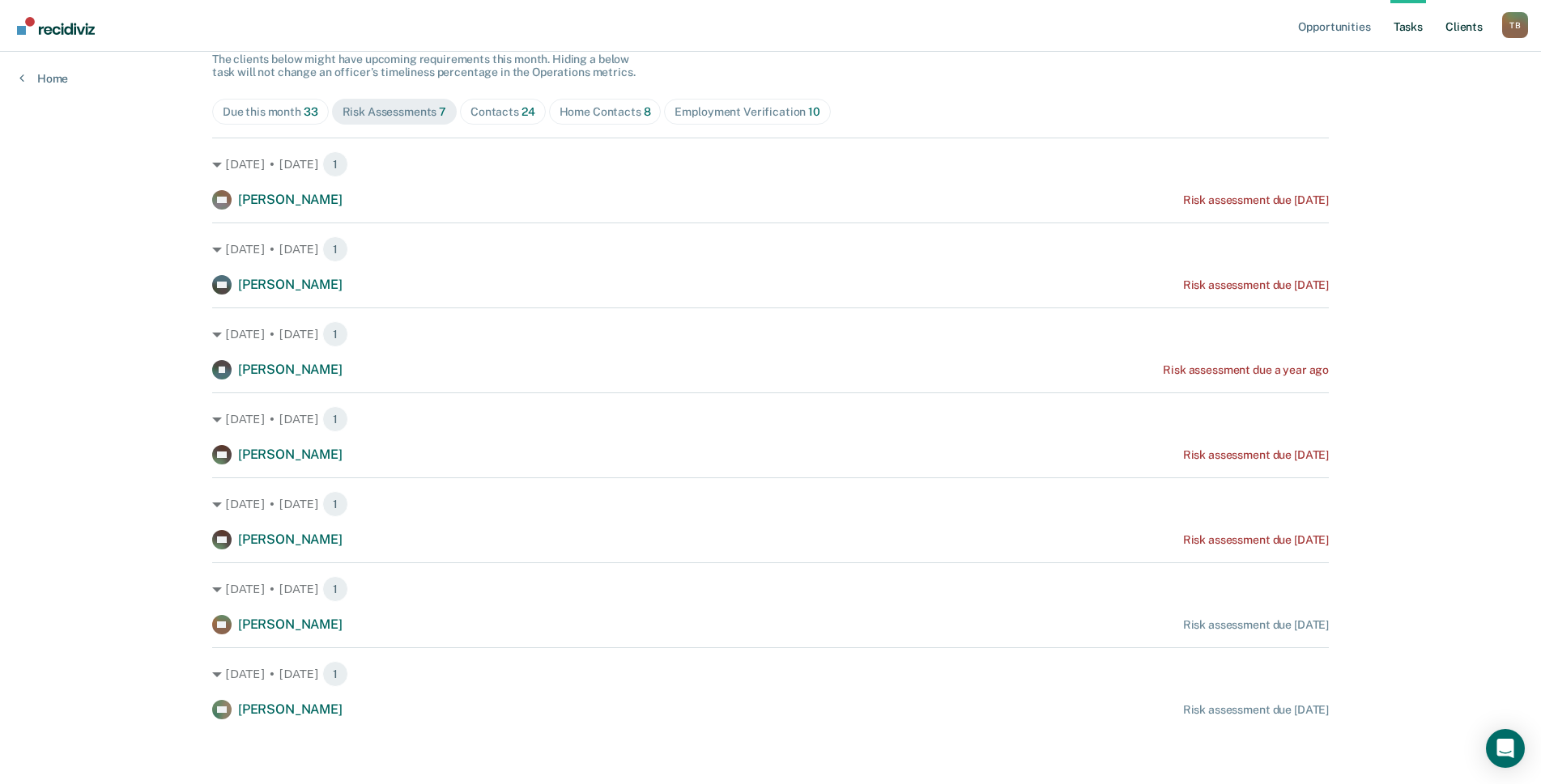
click at [1467, 24] on link "Client s" at bounding box center [1463, 26] width 44 height 52
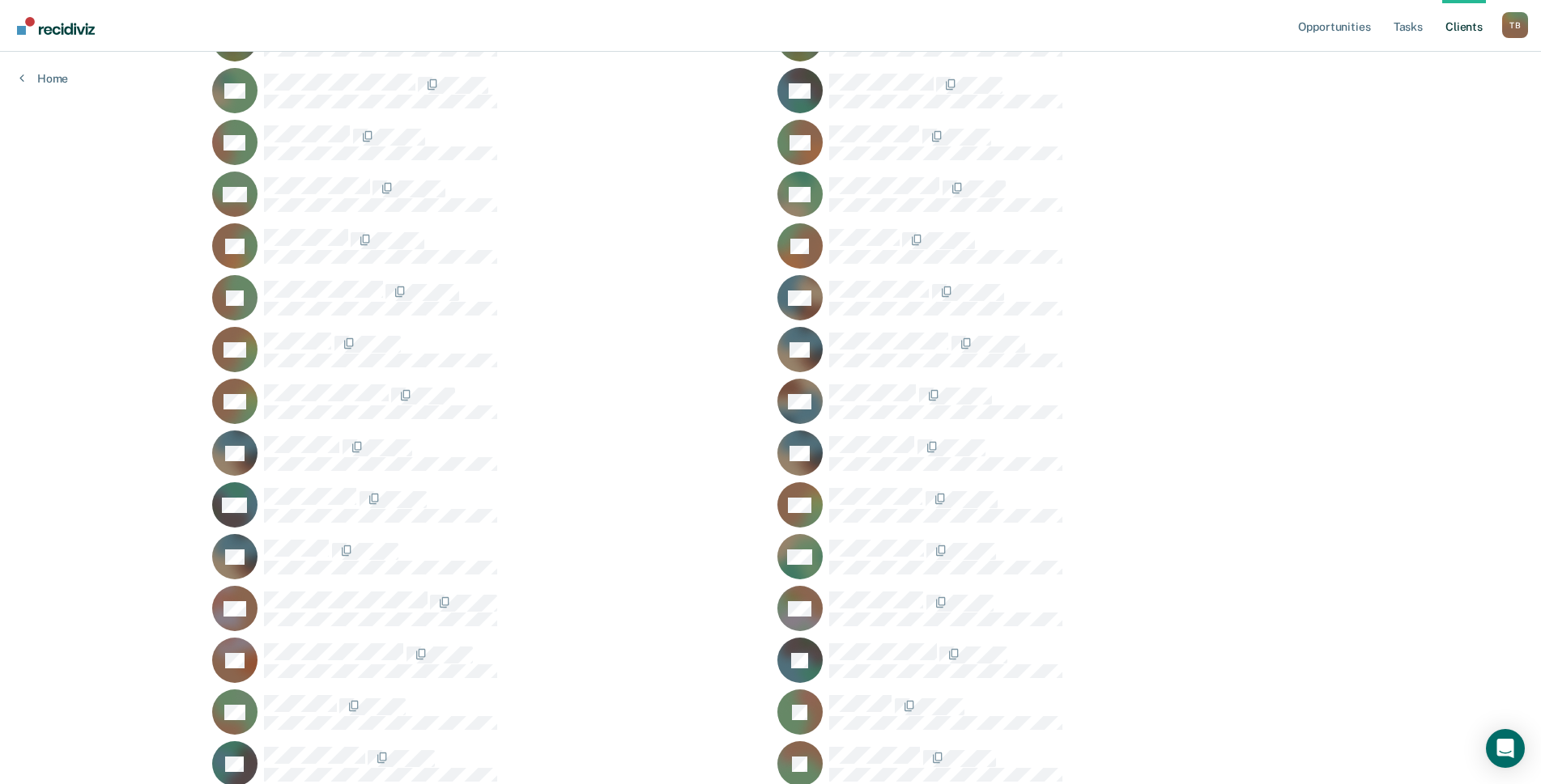
scroll to position [776, 0]
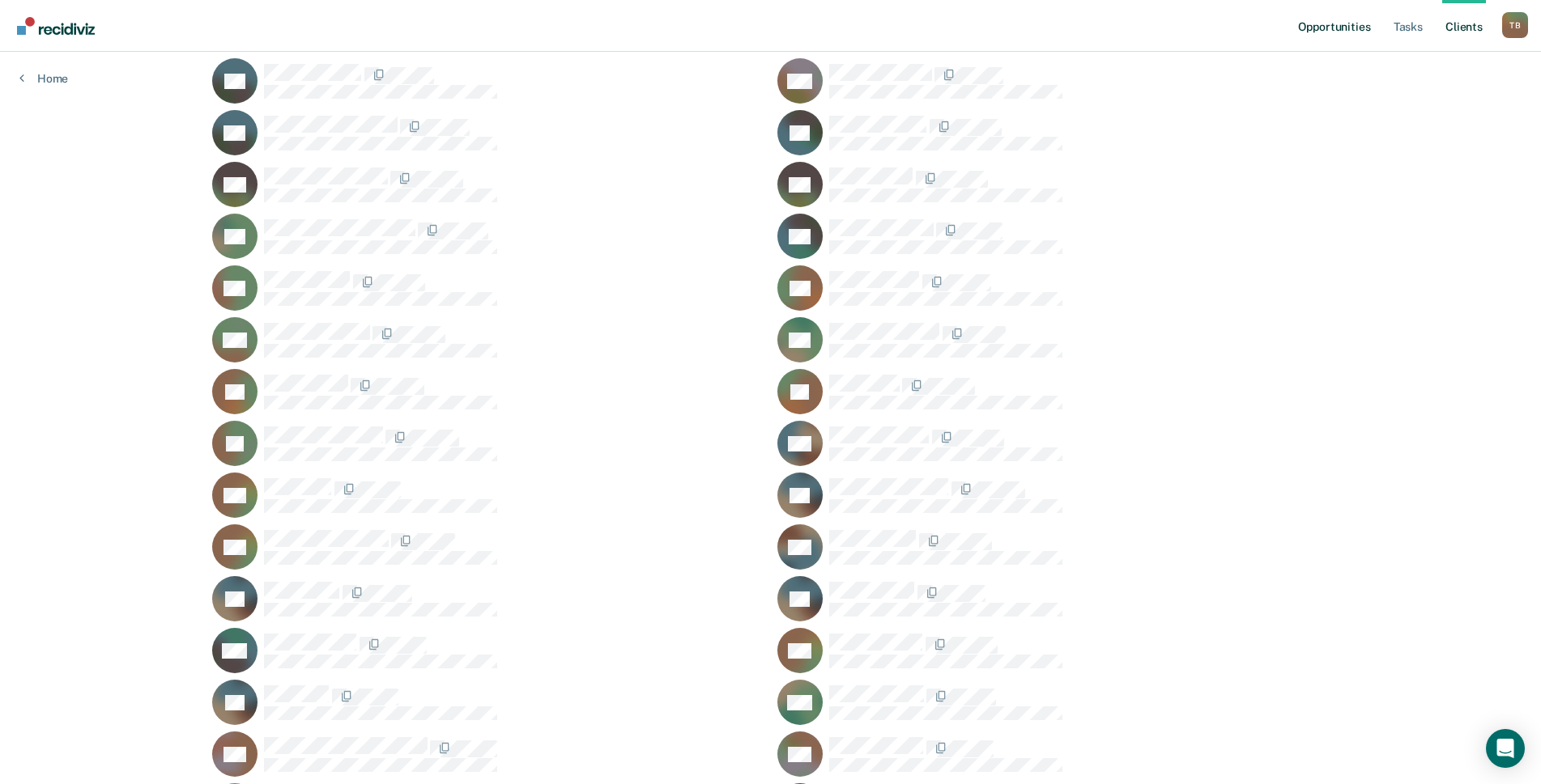
click at [1302, 29] on link "Opportunities" at bounding box center [1334, 26] width 79 height 52
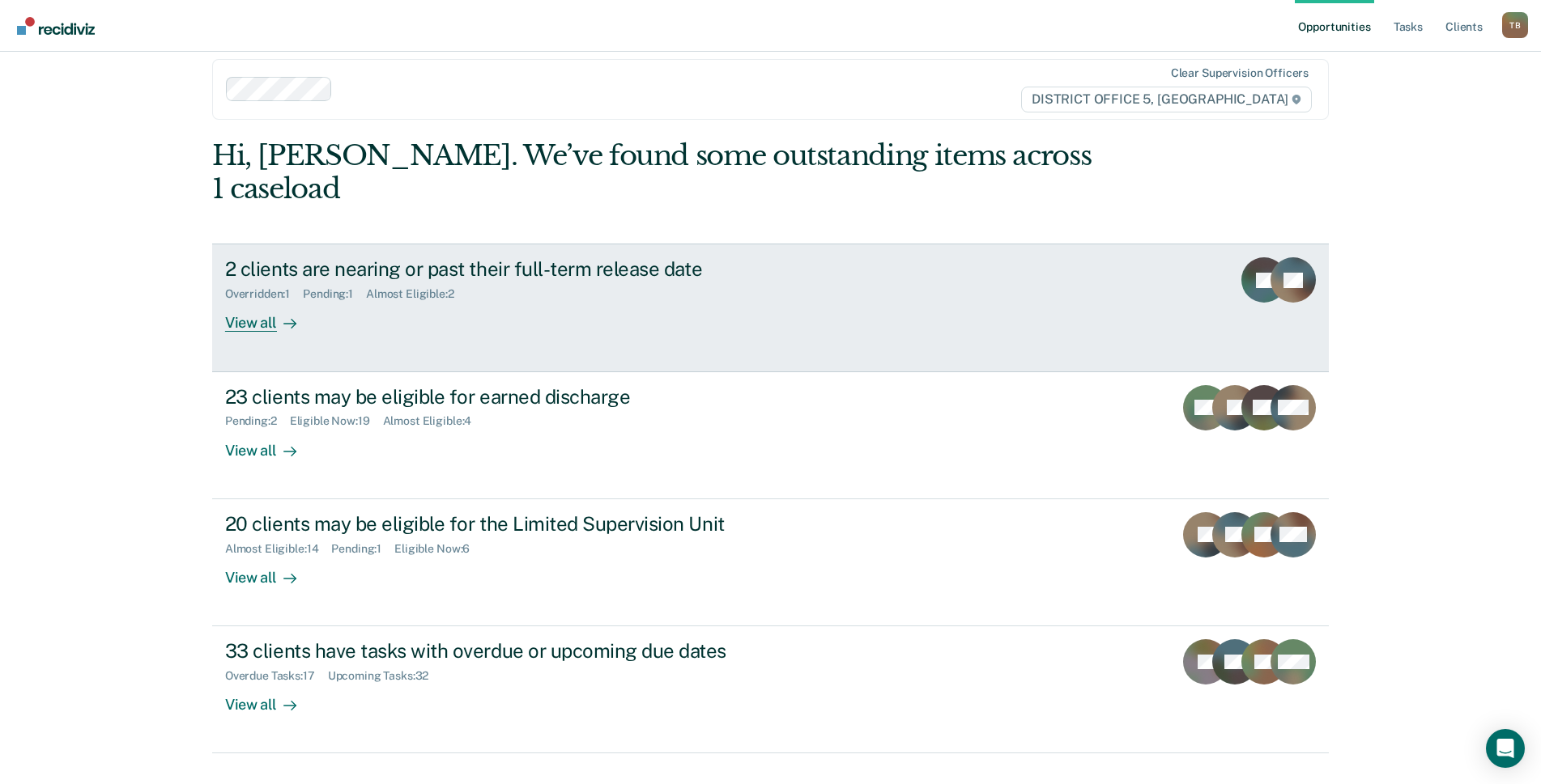
scroll to position [19, 0]
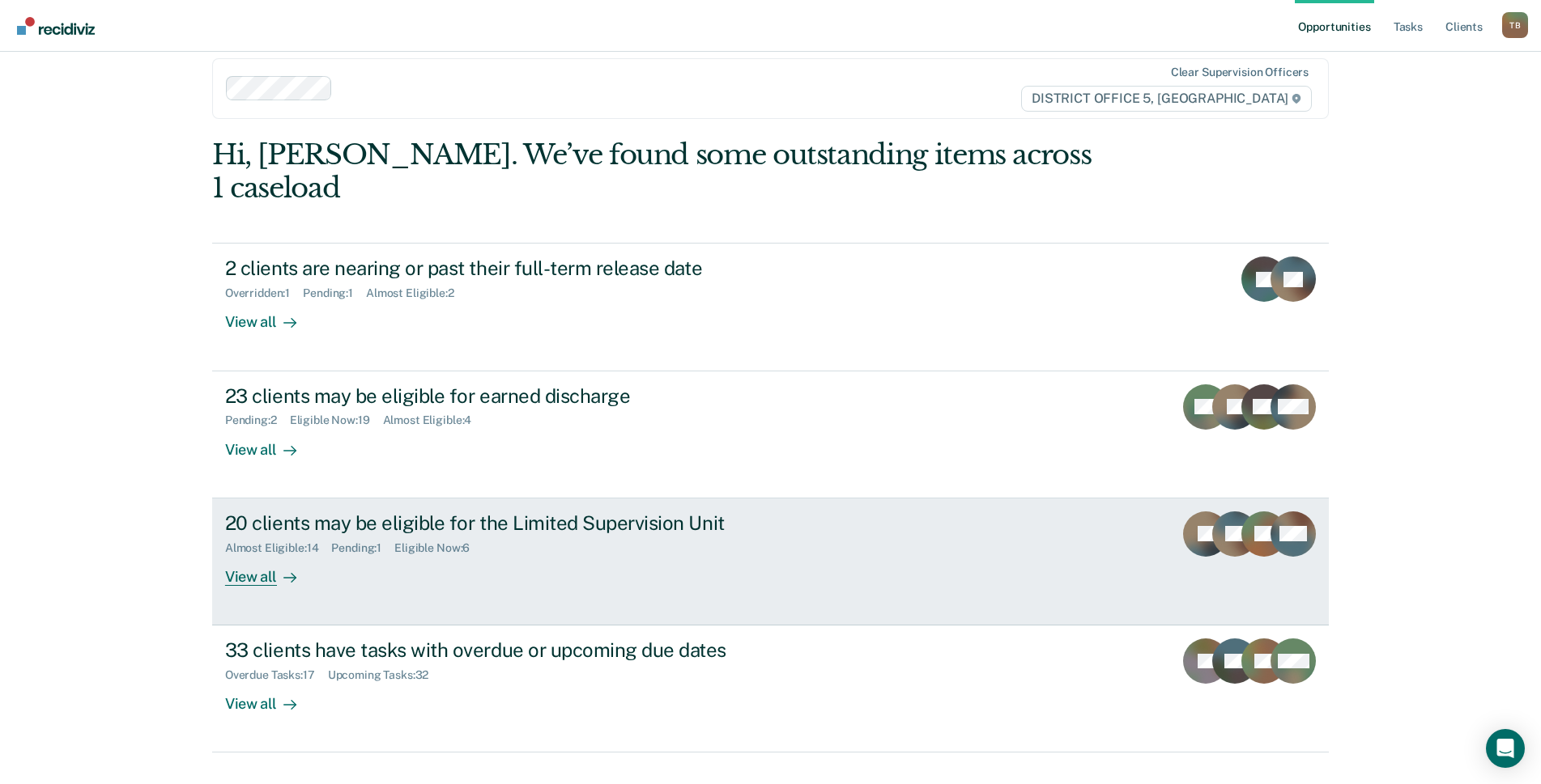
click at [594, 499] on link "20 clients may be eligible for the Limited Supervision Unit Almost Eligible : 1…" at bounding box center [770, 562] width 1117 height 127
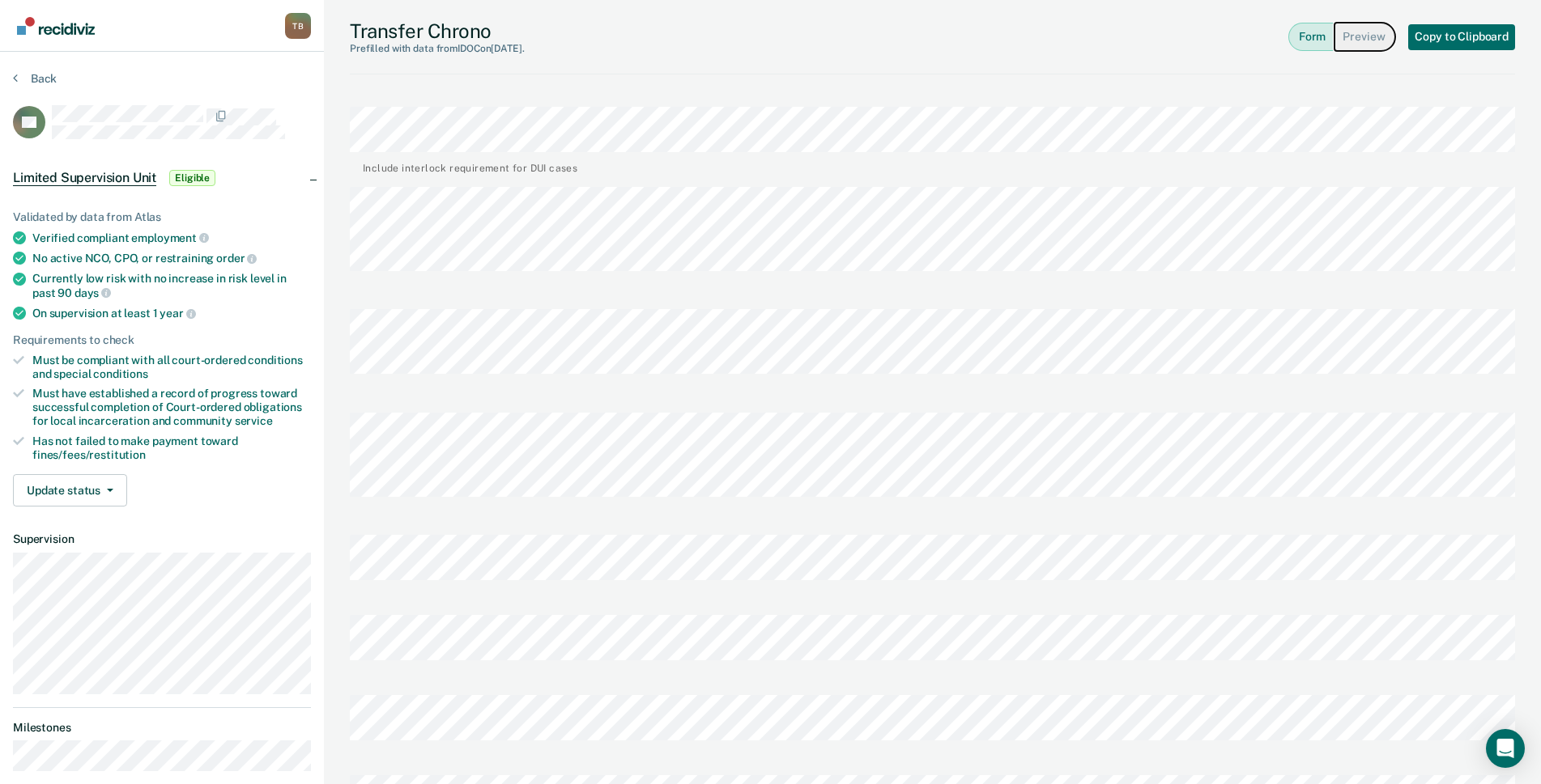
click at [1362, 34] on button "Preview" at bounding box center [1364, 37] width 60 height 29
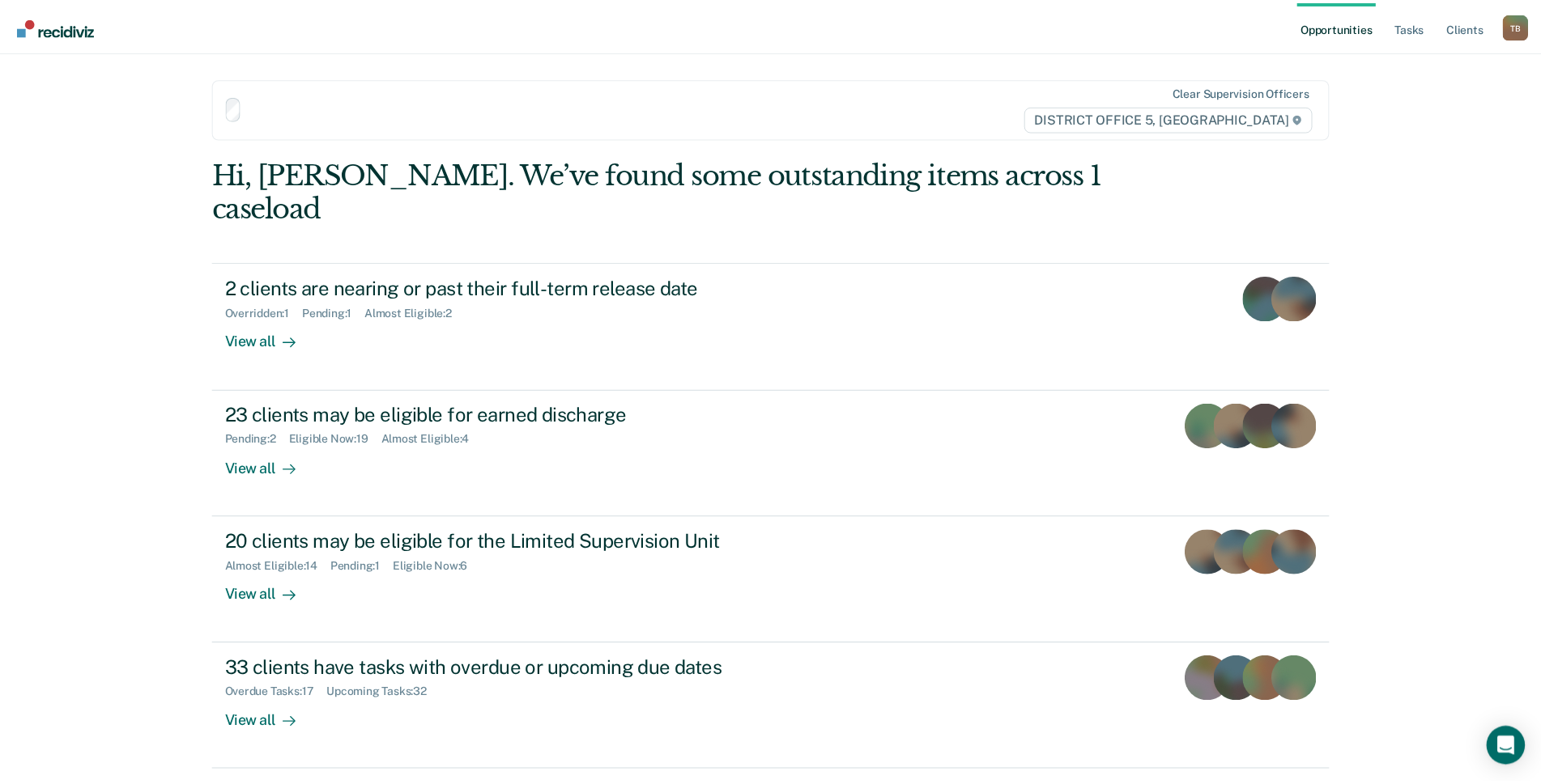
scroll to position [19, 0]
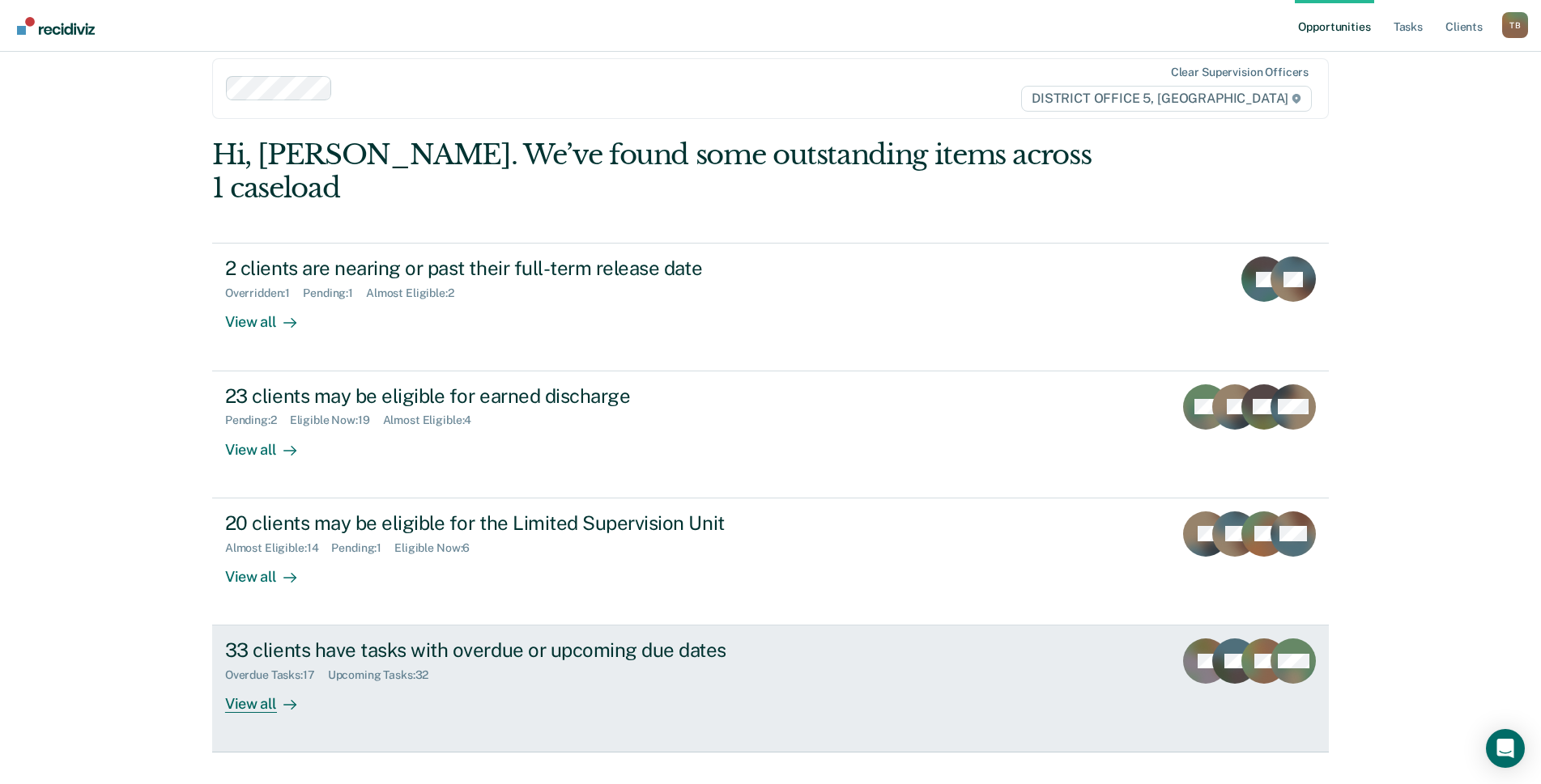
click at [258, 683] on div "View all" at bounding box center [270, 698] width 91 height 32
